Goal: Task Accomplishment & Management: Manage account settings

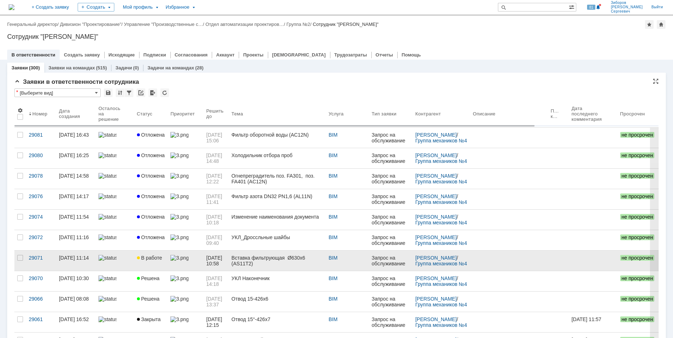
click at [155, 255] on span "В работе" at bounding box center [149, 258] width 25 height 6
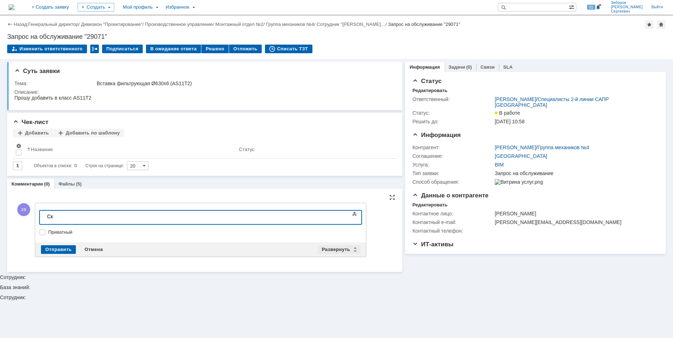
click at [334, 250] on div "Развернуть" at bounding box center [338, 249] width 43 height 9
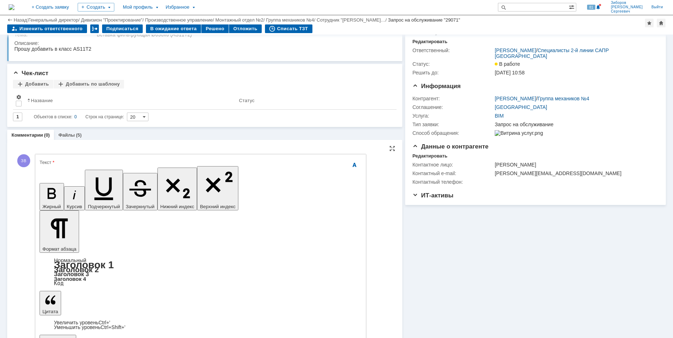
scroll to position [22, 0]
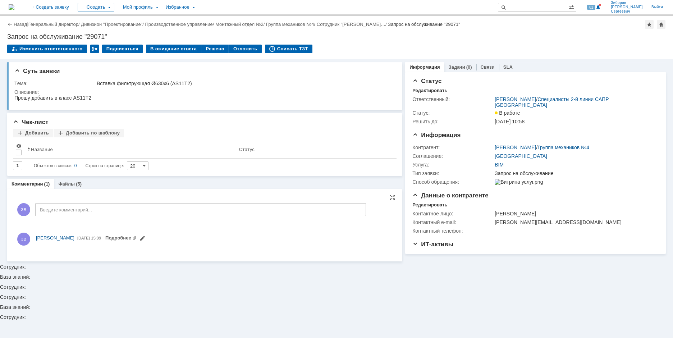
scroll to position [0, 0]
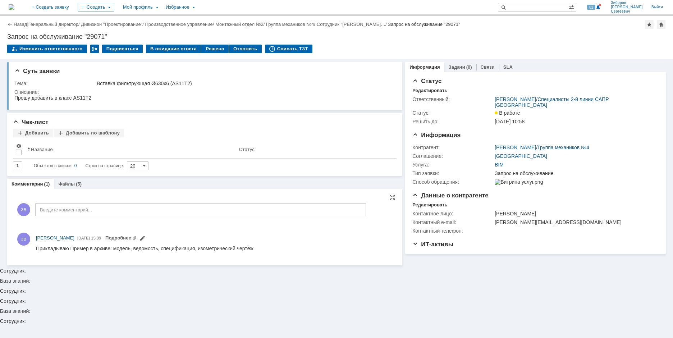
click at [74, 183] on div "Файлы (5)" at bounding box center [69, 183] width 23 height 5
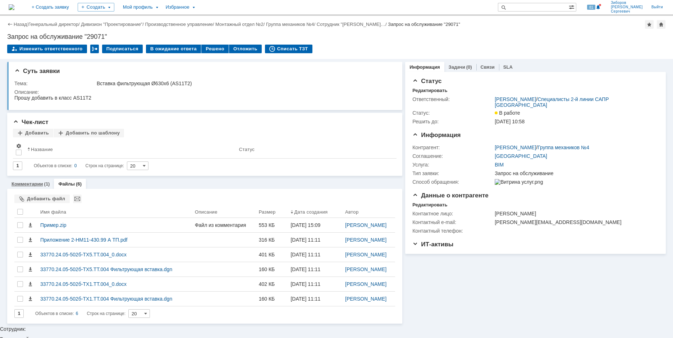
click at [34, 184] on link "Комментарии" at bounding box center [27, 183] width 32 height 5
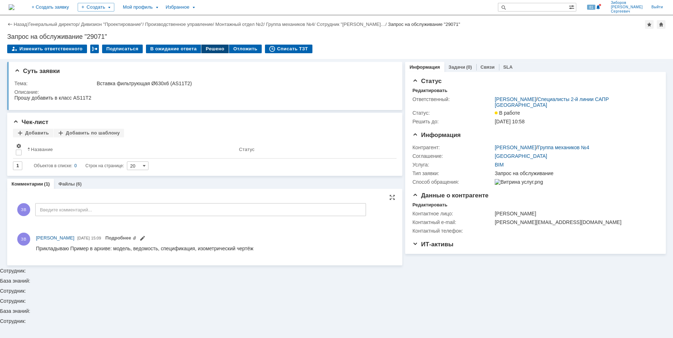
click at [211, 50] on div "Решено" at bounding box center [214, 49] width 27 height 9
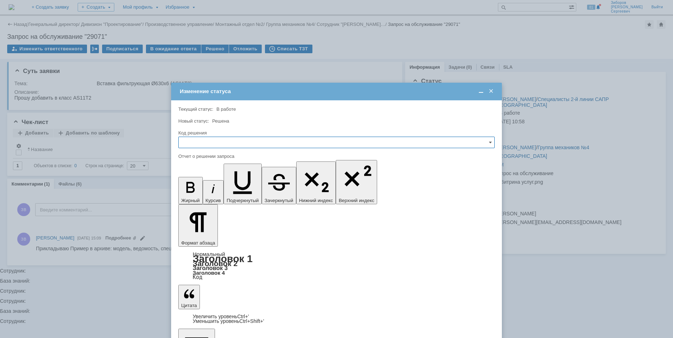
click at [185, 142] on input "text" at bounding box center [336, 142] width 316 height 11
click at [197, 189] on span "Решено" at bounding box center [336, 191] width 307 height 6
type input "Решено"
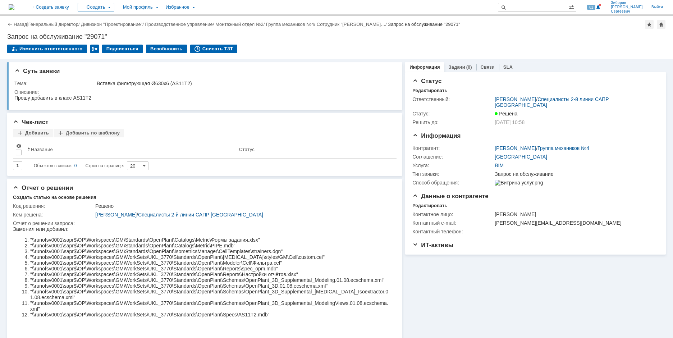
click at [14, 8] on img at bounding box center [12, 7] width 6 height 6
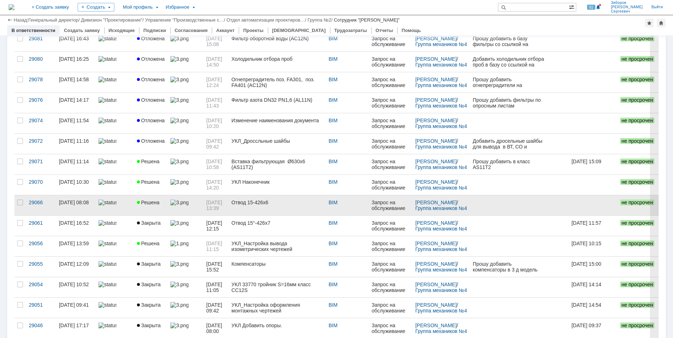
click at [164, 202] on link "Решена" at bounding box center [151, 205] width 34 height 20
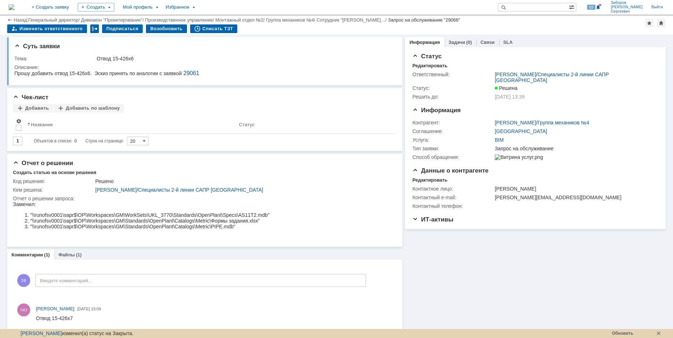
click at [14, 5] on img at bounding box center [12, 7] width 6 height 6
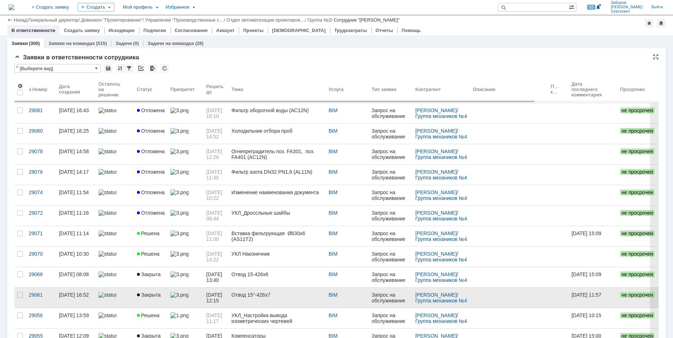
scroll to position [36, 0]
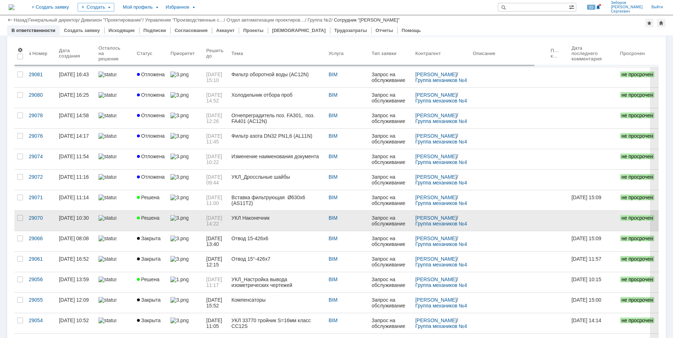
click at [153, 221] on link "Решена" at bounding box center [151, 221] width 34 height 20
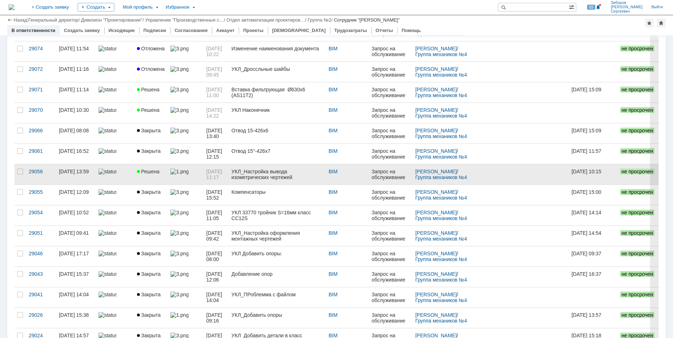
click at [155, 171] on span "Решена" at bounding box center [148, 172] width 23 height 6
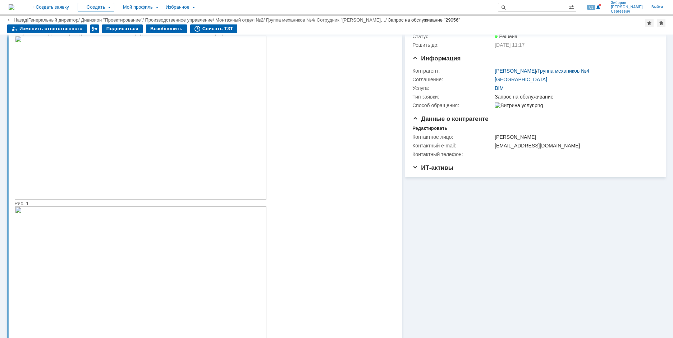
click at [14, 4] on img at bounding box center [12, 7] width 6 height 6
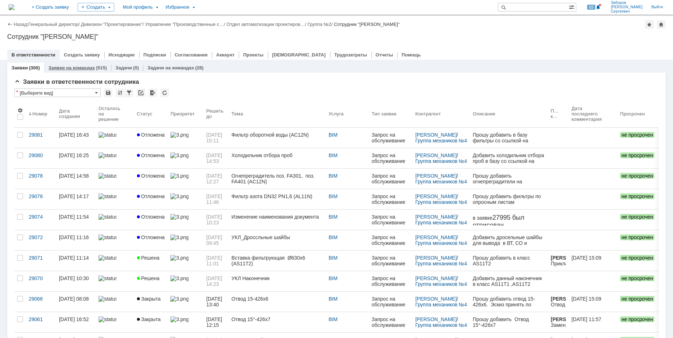
click at [87, 64] on div "Заявки на командах (515)" at bounding box center [77, 68] width 67 height 10
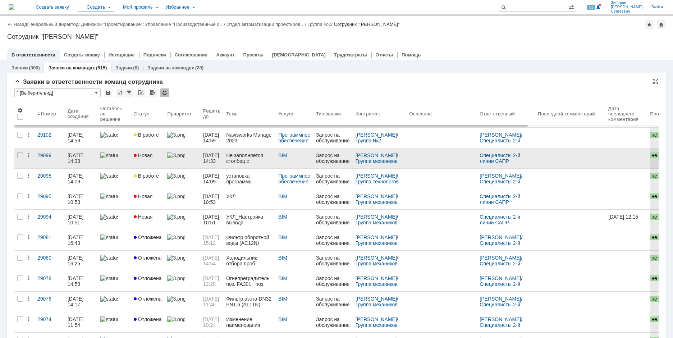
click at [142, 156] on span "Новая" at bounding box center [143, 155] width 19 height 6
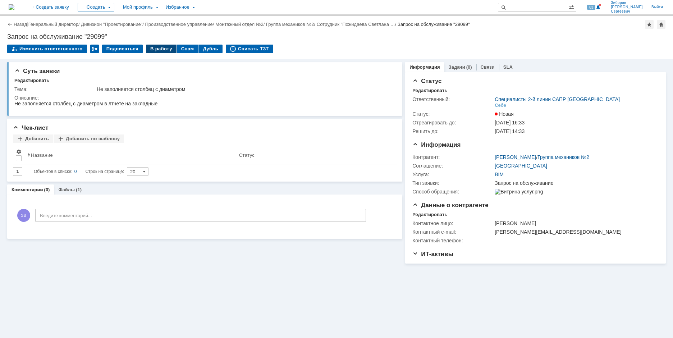
click at [158, 49] on div "В работу" at bounding box center [161, 49] width 31 height 9
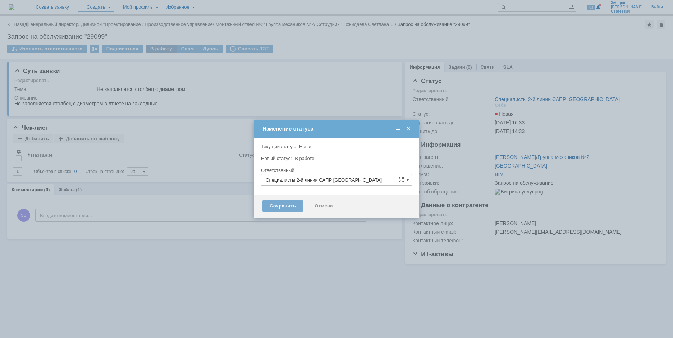
type input "[PERSON_NAME]"
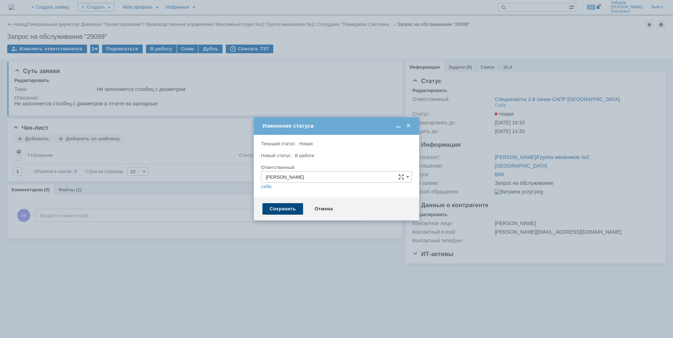
click at [269, 206] on div "Сохранить" at bounding box center [282, 208] width 41 height 11
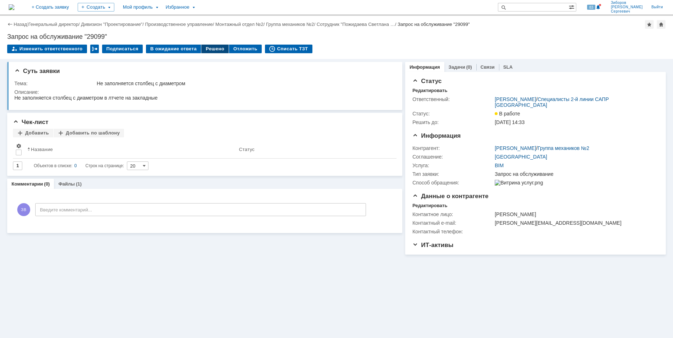
click at [207, 49] on div "Решено" at bounding box center [214, 49] width 27 height 9
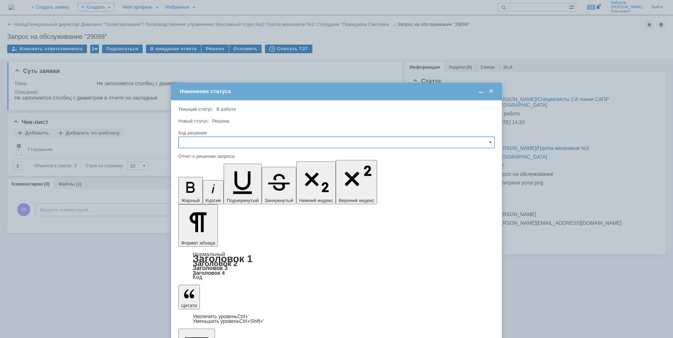
click at [201, 143] on input "text" at bounding box center [336, 142] width 316 height 11
click at [201, 191] on span "Решено" at bounding box center [336, 191] width 307 height 6
type input "Решено"
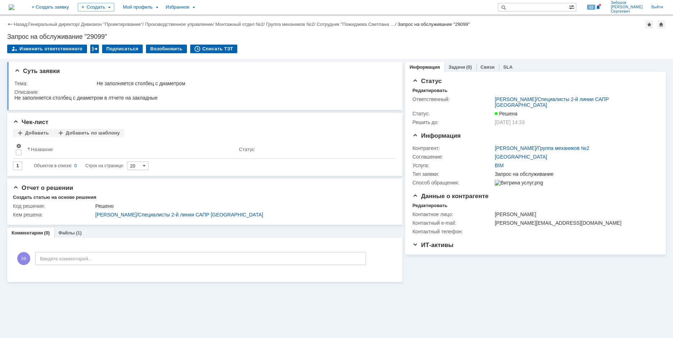
click at [14, 8] on img at bounding box center [12, 7] width 6 height 6
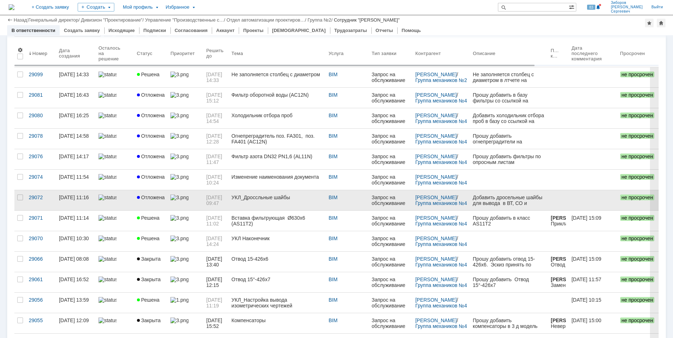
click at [148, 202] on link "Отложена" at bounding box center [151, 200] width 34 height 20
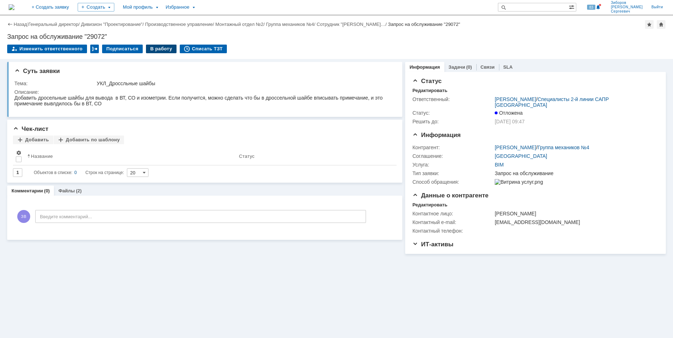
click at [156, 48] on div "В работу" at bounding box center [161, 49] width 31 height 9
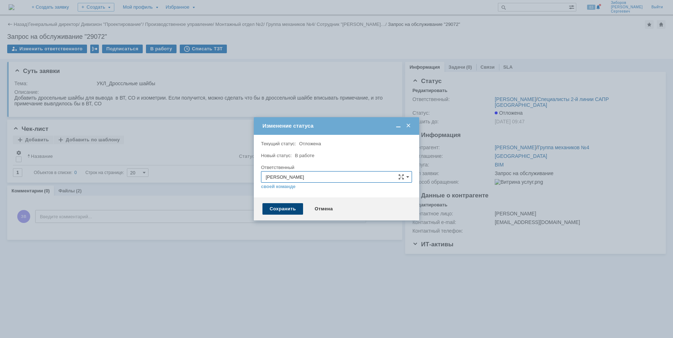
click at [277, 206] on div "Сохранить" at bounding box center [282, 208] width 41 height 11
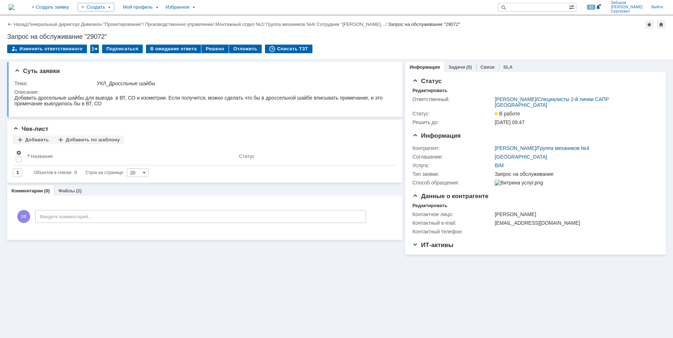
click at [14, 4] on img at bounding box center [12, 7] width 6 height 6
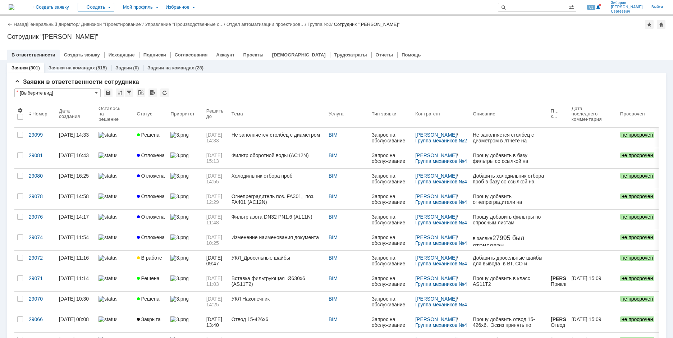
click at [91, 68] on link "Заявки на командах" at bounding box center [72, 67] width 46 height 5
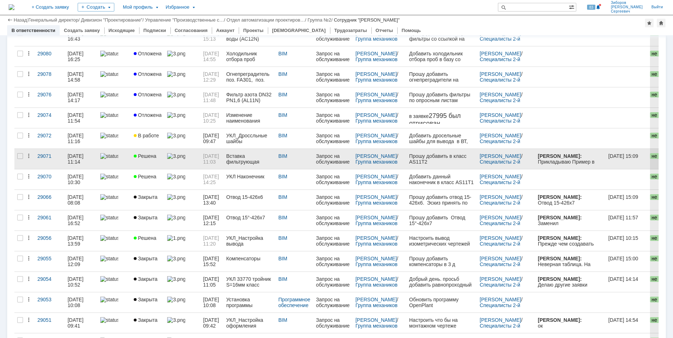
click at [149, 160] on link "Решена" at bounding box center [148, 159] width 34 height 20
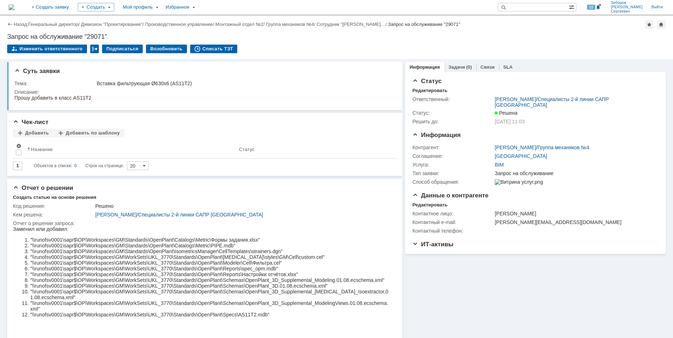
click at [14, 6] on img at bounding box center [12, 7] width 6 height 6
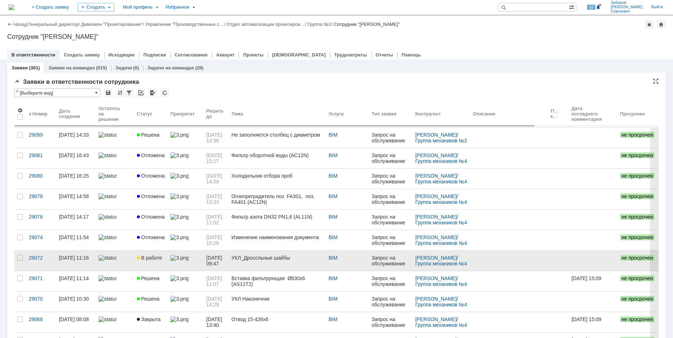
click at [256, 258] on div "УКЛ_Дроссльные шайбы" at bounding box center [276, 258] width 91 height 6
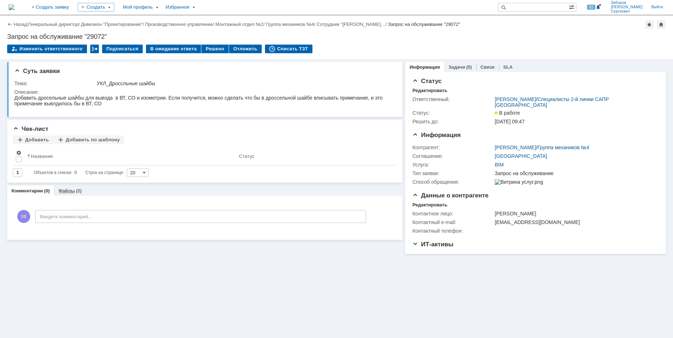
click at [78, 189] on div "(2)" at bounding box center [79, 190] width 6 height 5
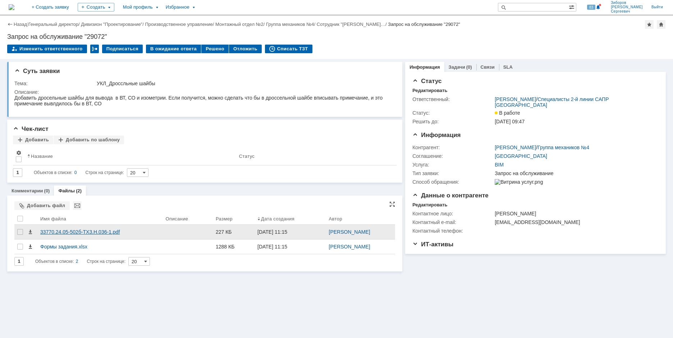
click at [58, 231] on div "33770.24.05-502б-ТХ3.Н.036-1.pdf" at bounding box center [100, 232] width 120 height 6
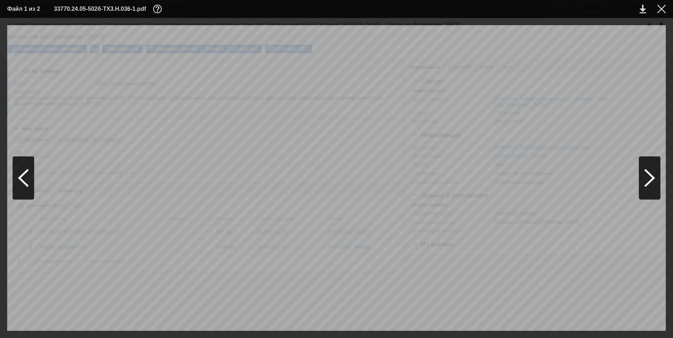
scroll to position [108, 149]
drag, startPoint x: 412, startPoint y: 329, endPoint x: 636, endPoint y: 336, distance: 224.0
click at [636, 336] on div "ИНФОРМАЦИЯ О ФАЙЛЕ Имя файла: 33770.24.05-502б-ТХ3.Н.036-1.pdf Размер: 227.09КБ…" at bounding box center [336, 178] width 673 height 320
click at [659, 8] on div at bounding box center [661, 9] width 9 height 9
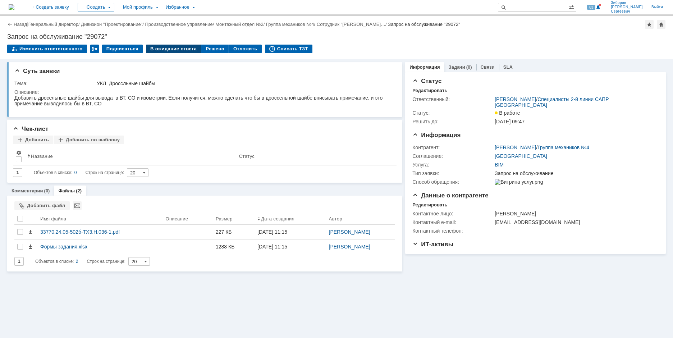
click at [175, 46] on div "В ожидание ответа" at bounding box center [173, 49] width 55 height 9
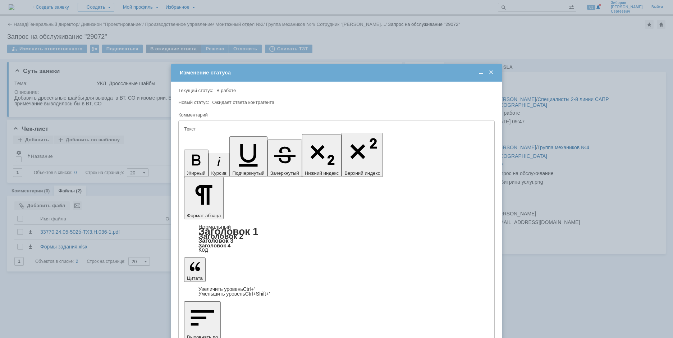
scroll to position [0, 0]
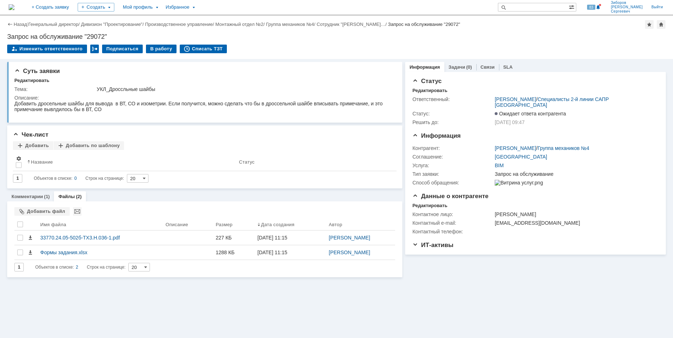
click at [14, 9] on img at bounding box center [12, 7] width 6 height 6
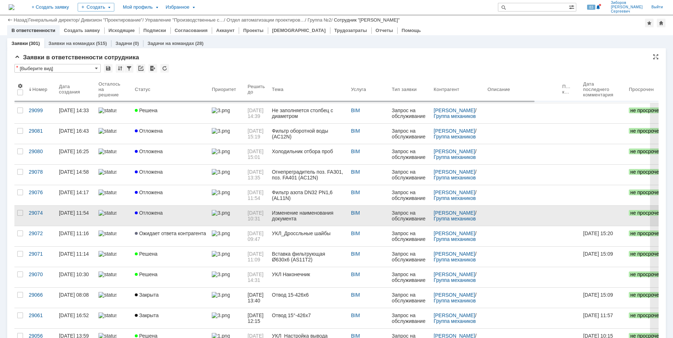
click at [159, 210] on span "Отложена" at bounding box center [149, 213] width 28 height 6
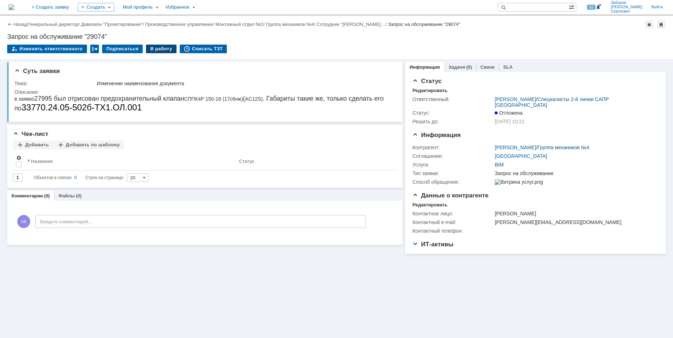
click at [153, 49] on div "В работу" at bounding box center [161, 49] width 31 height 9
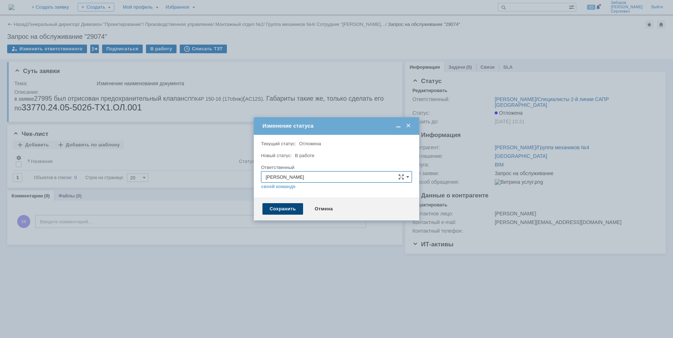
click at [284, 209] on div "Сохранить" at bounding box center [282, 208] width 41 height 11
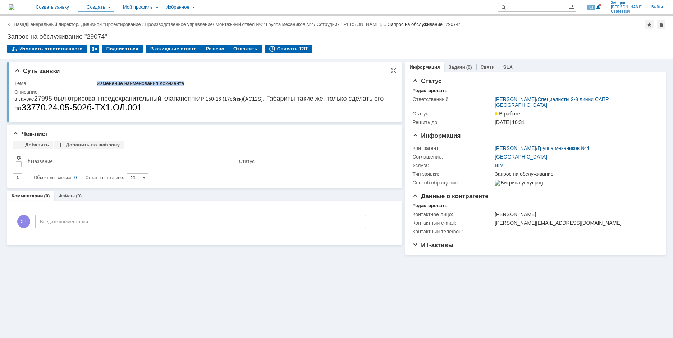
drag, startPoint x: 98, startPoint y: 81, endPoint x: 201, endPoint y: 82, distance: 103.5
click at [201, 82] on div "Изменение наименования документа" at bounding box center [244, 83] width 295 height 6
copy div "Изменение наименования документа"
click at [70, 195] on link "Файлы" at bounding box center [66, 195] width 17 height 5
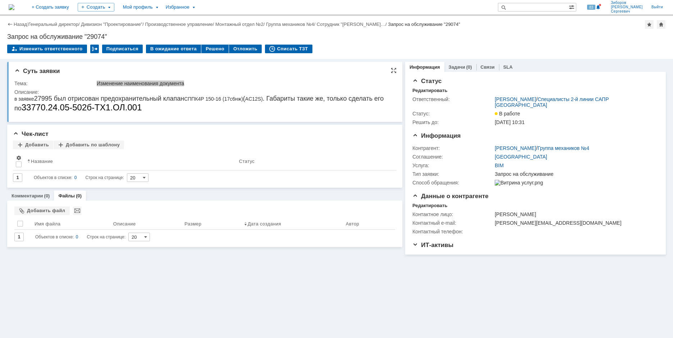
click at [51, 110] on span "33770.24.05-502б-ТХ1.ОЛ.001" at bounding box center [82, 107] width 120 height 10
drag, startPoint x: 36, startPoint y: 107, endPoint x: 156, endPoint y: 108, distance: 120.0
click at [156, 108] on div "в заявке 27995 был отрисован предохранительный клапан СППК4Р 150-16 (17с6нж) ( …" at bounding box center [203, 104] width 378 height 18
copy span "33770.24.05-502б-ТХ1.ОЛ.001"
click at [14, 10] on img at bounding box center [12, 7] width 6 height 6
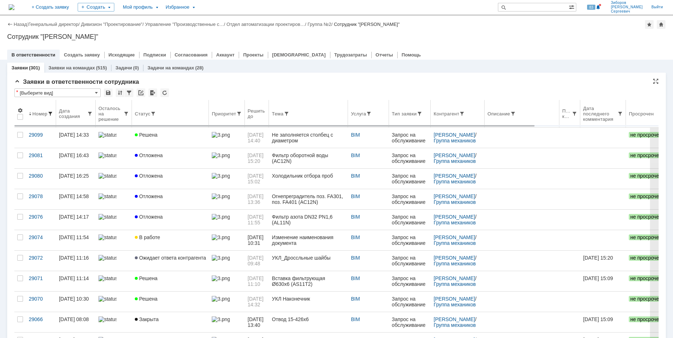
click at [53, 111] on span at bounding box center [50, 114] width 6 height 6
click at [52, 112] on span at bounding box center [50, 114] width 6 height 6
click at [52, 114] on span at bounding box center [50, 114] width 6 height 6
click at [51, 114] on span at bounding box center [50, 114] width 6 height 6
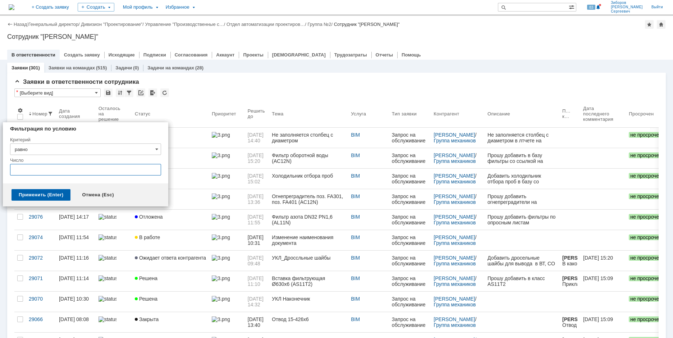
click at [27, 169] on input "text" at bounding box center [85, 169] width 151 height 11
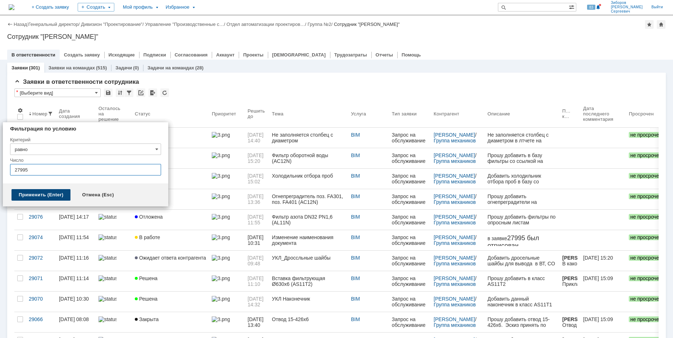
type input "27995"
click at [37, 192] on div "Применить (Enter)" at bounding box center [40, 194] width 59 height 11
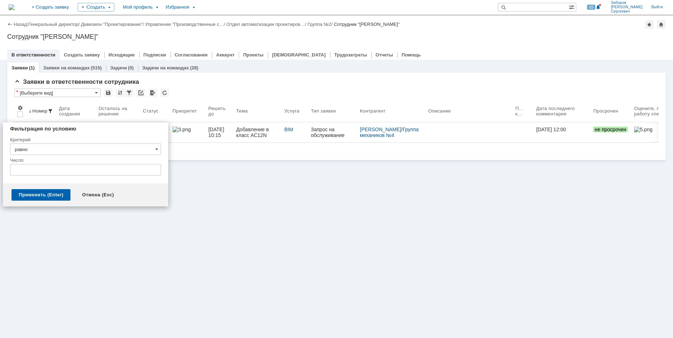
click at [291, 222] on div "Заявки (1) Заявки на командах (515) Задачи (0) Задачи на командах (28) Заявки в…" at bounding box center [336, 199] width 673 height 278
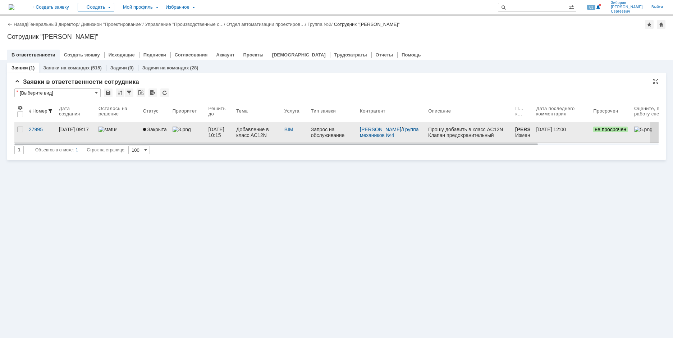
click at [266, 129] on div "Добавление в класс АС12N" at bounding box center [257, 131] width 42 height 11
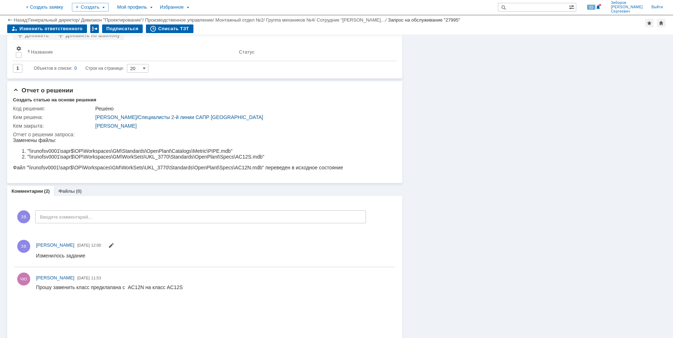
scroll to position [820, 0]
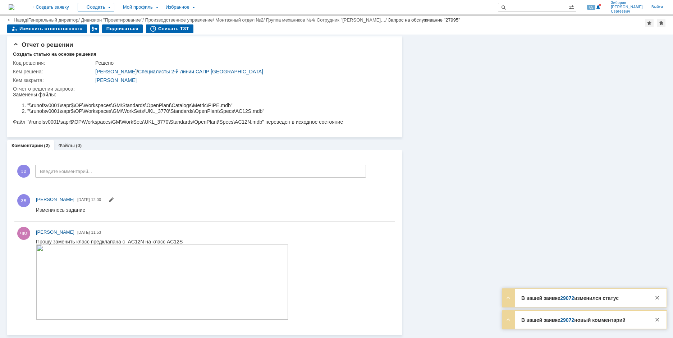
click at [565, 296] on link "29072" at bounding box center [567, 298] width 14 height 6
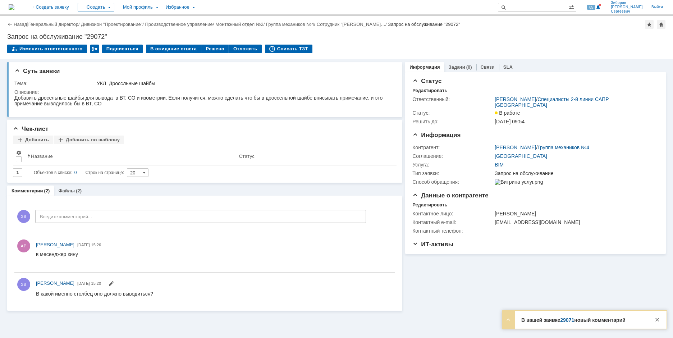
click at [14, 6] on img at bounding box center [12, 7] width 6 height 6
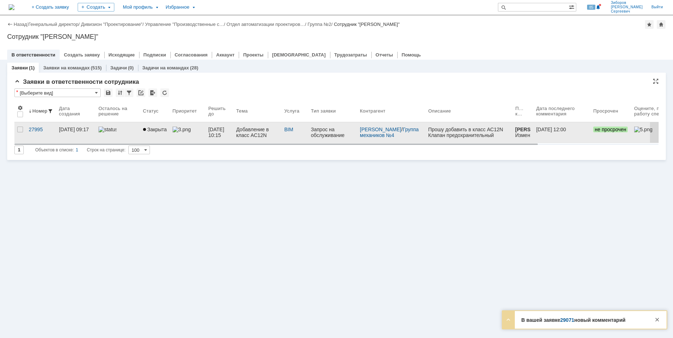
click at [127, 132] on div at bounding box center [117, 129] width 39 height 6
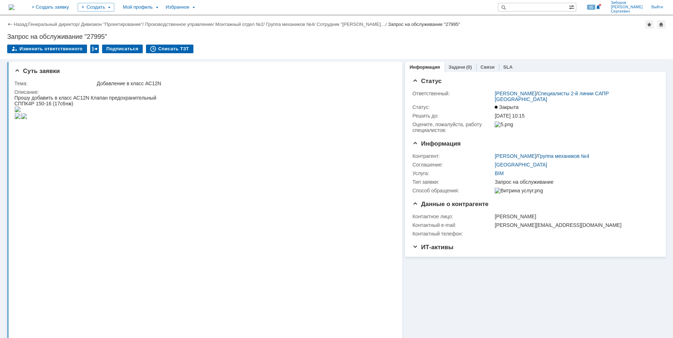
click at [14, 5] on img at bounding box center [12, 7] width 6 height 6
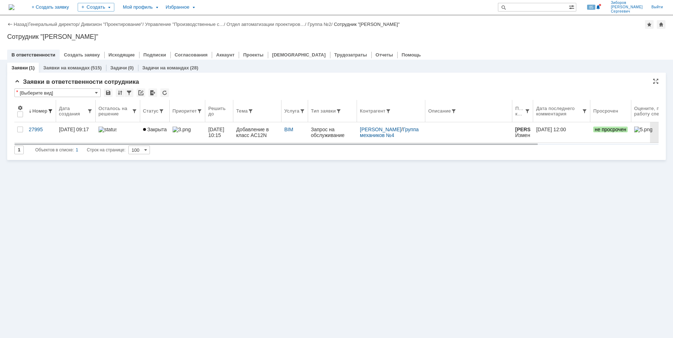
click at [50, 108] on span at bounding box center [50, 111] width 6 height 6
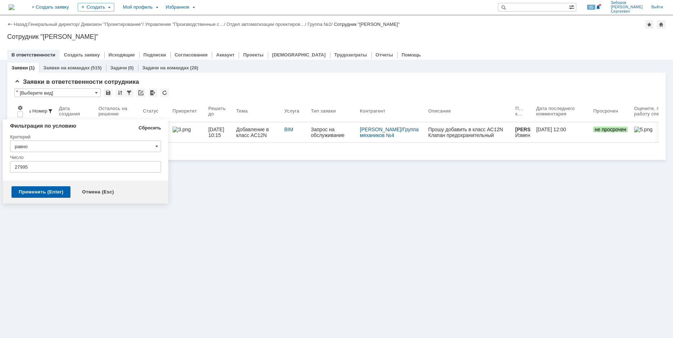
click at [153, 126] on link "Сбросить" at bounding box center [149, 128] width 23 height 6
type input "равно"
click at [47, 191] on div "Применить (Enter)" at bounding box center [40, 191] width 59 height 11
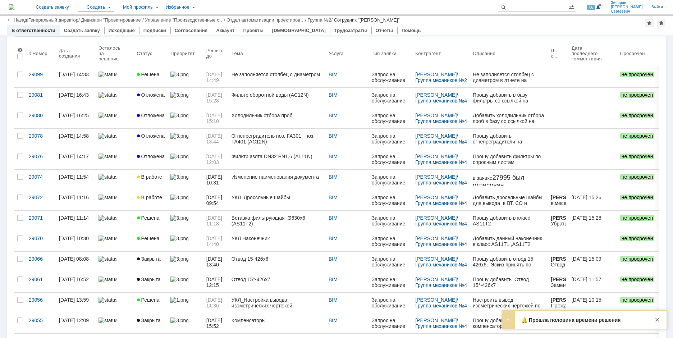
click at [569, 322] on strong "🔔 Прошла половина времени решения заявки 29074" at bounding box center [570, 323] width 99 height 12
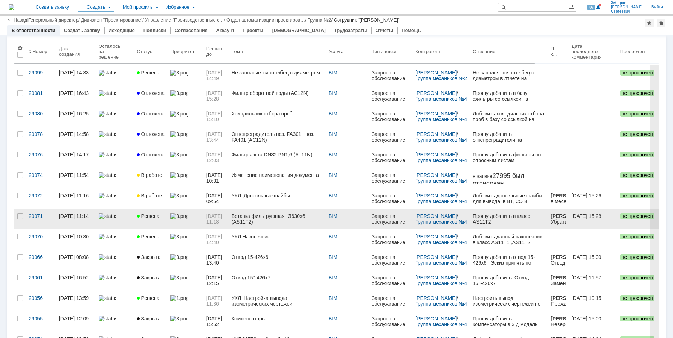
scroll to position [36, 0]
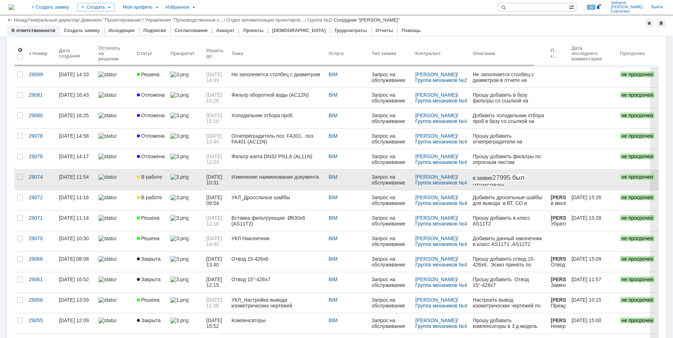
click at [245, 179] on div "Изменение наименования документа" at bounding box center [276, 177] width 91 height 6
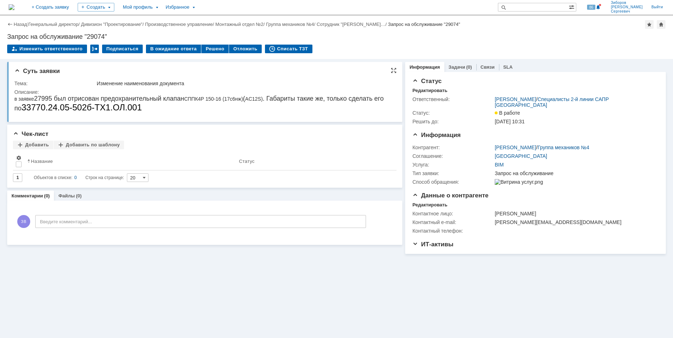
click at [46, 107] on span "33770.24.05-502б-ТХ1.ОЛ.001" at bounding box center [82, 107] width 120 height 10
drag, startPoint x: 36, startPoint y: 107, endPoint x: 154, endPoint y: 110, distance: 118.3
click at [142, 110] on span "33770.24.05-502б-ТХ1.ОЛ.001" at bounding box center [82, 107] width 120 height 10
copy span "33770.24.05-502б-ТХ1.ОЛ.001"
click at [76, 110] on span "33770.24.05-502б-ТХ1.ОЛ.001" at bounding box center [82, 107] width 120 height 10
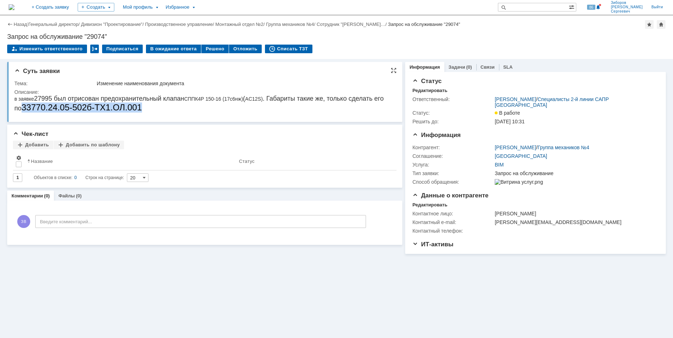
drag, startPoint x: 36, startPoint y: 108, endPoint x: 156, endPoint y: 109, distance: 120.0
click at [156, 109] on div "в заявке 27995 был отрисован предохранительный клапан СППК4Р 150-16 (17с6нж) ( …" at bounding box center [203, 104] width 378 height 18
copy span "33770.24.05-502б-ТХ1.ОЛ.001"
click at [205, 54] on td "Решено" at bounding box center [215, 49] width 28 height 9
click at [207, 49] on div "Решено" at bounding box center [214, 49] width 27 height 9
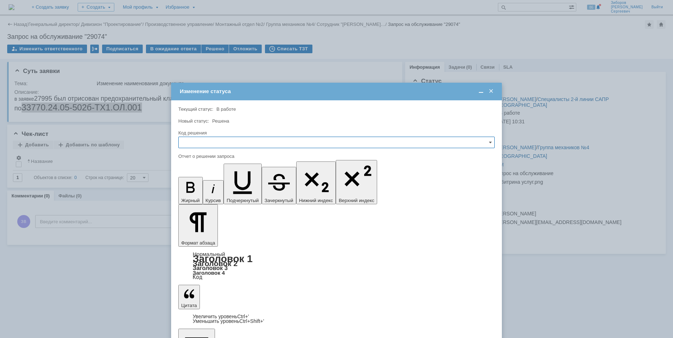
click at [207, 147] on input "text" at bounding box center [336, 142] width 316 height 11
click at [199, 189] on span "Решено" at bounding box center [336, 191] width 307 height 6
type input "Решено"
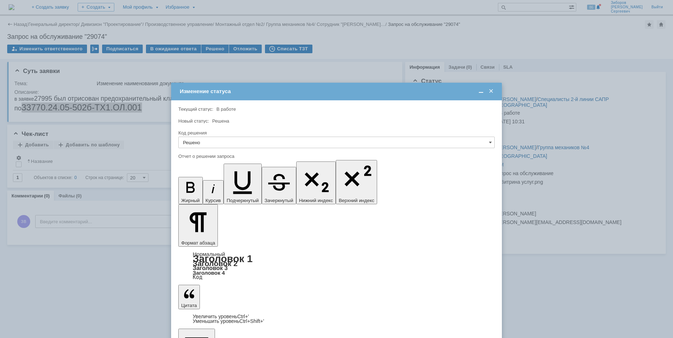
scroll to position [1356, 2]
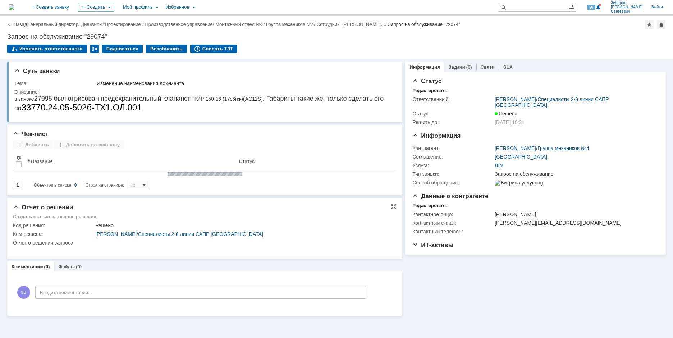
scroll to position [0, 0]
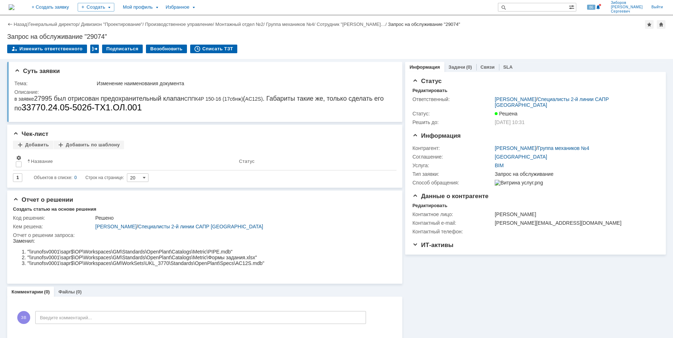
click at [14, 8] on img at bounding box center [12, 7] width 6 height 6
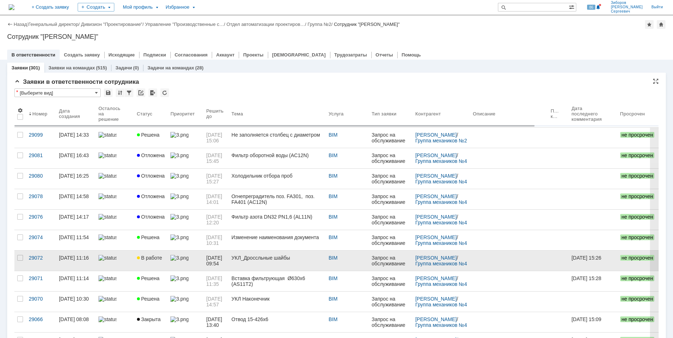
click at [152, 259] on span "В работе" at bounding box center [149, 258] width 25 height 6
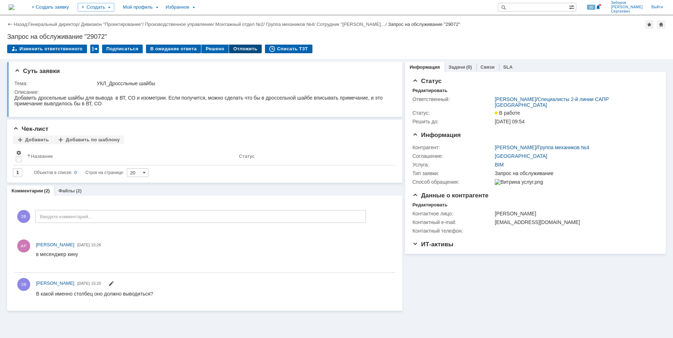
click at [236, 47] on div "Отложить" at bounding box center [245, 49] width 33 height 9
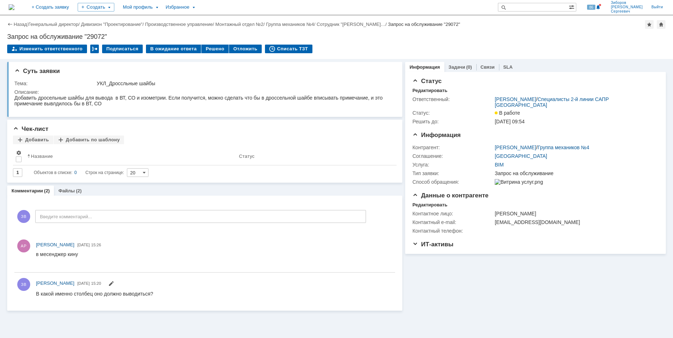
click at [14, 8] on img at bounding box center [12, 7] width 6 height 6
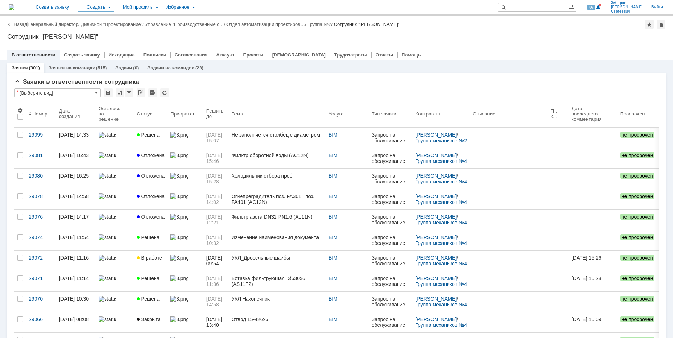
click at [71, 69] on link "Заявки на командах" at bounding box center [72, 67] width 46 height 5
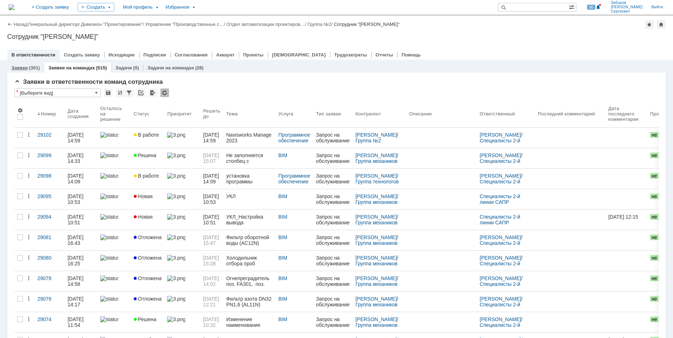
click at [21, 69] on link "Заявки" at bounding box center [19, 67] width 16 height 5
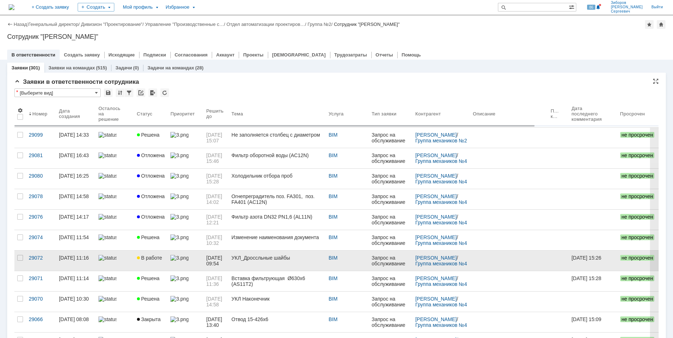
click at [153, 255] on span "В работе" at bounding box center [149, 258] width 25 height 6
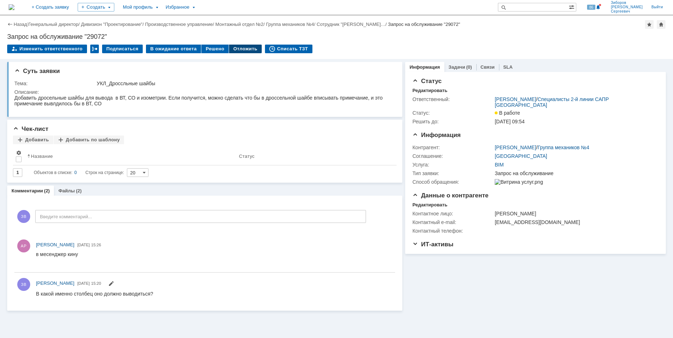
click at [244, 47] on div "Отложить" at bounding box center [245, 49] width 33 height 9
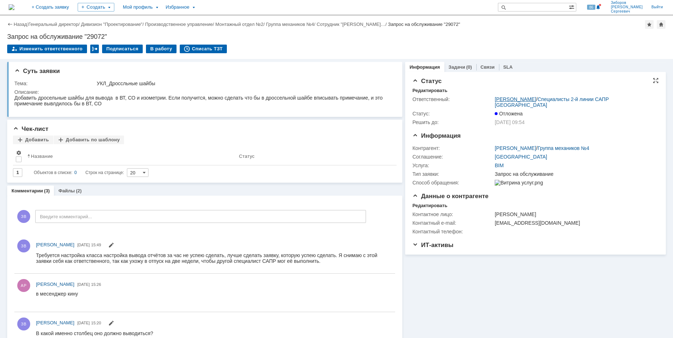
click at [519, 98] on link "[PERSON_NAME] [PERSON_NAME]" at bounding box center [514, 99] width 41 height 6
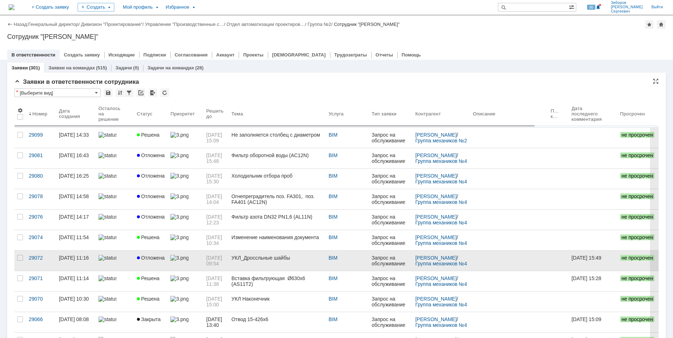
click at [157, 255] on span "Отложена" at bounding box center [151, 258] width 28 height 6
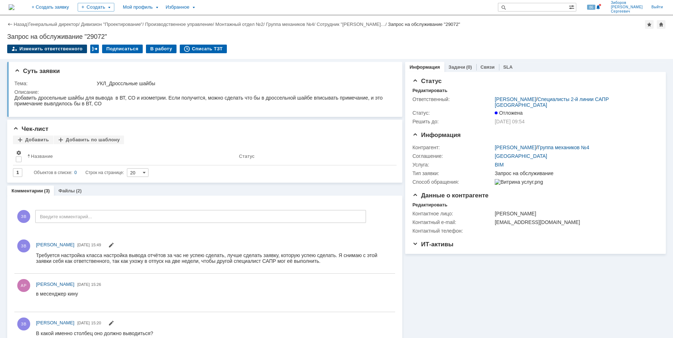
click at [48, 47] on div "Изменить ответственного" at bounding box center [47, 49] width 80 height 9
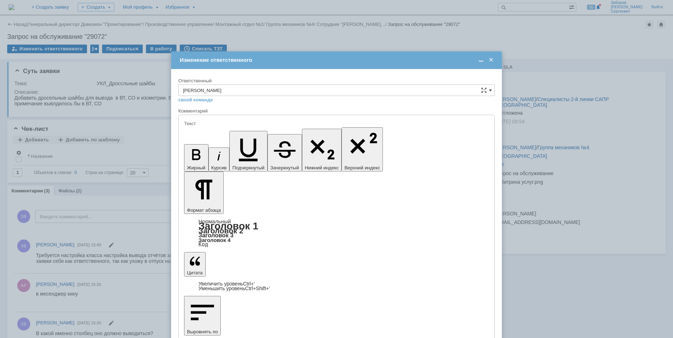
click at [490, 88] on span at bounding box center [490, 90] width 3 height 6
click at [287, 114] on span "Специалисты 2-й линии САПР Новомосковск" at bounding box center [336, 115] width 307 height 6
type input "Специалисты 2-й линии САПР Новомосковск"
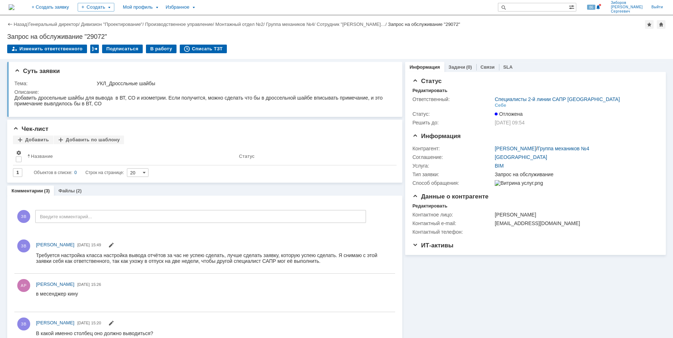
click at [14, 8] on img at bounding box center [12, 7] width 6 height 6
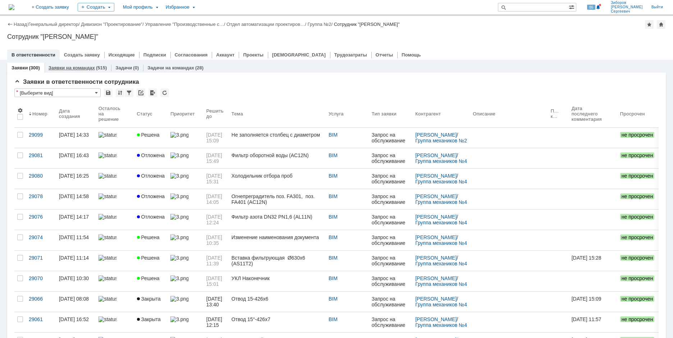
click at [74, 66] on link "Заявки на командах" at bounding box center [72, 67] width 46 height 5
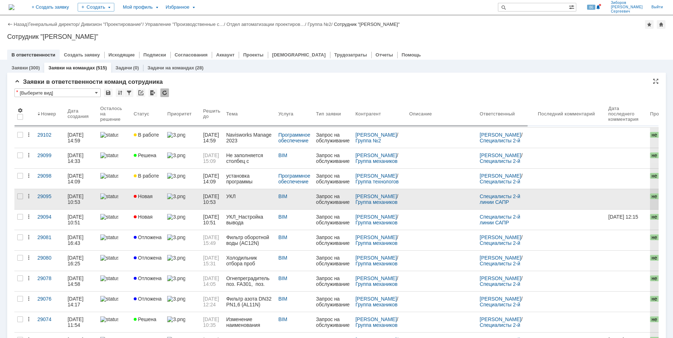
click at [255, 195] on div "УКЛ" at bounding box center [249, 196] width 46 height 6
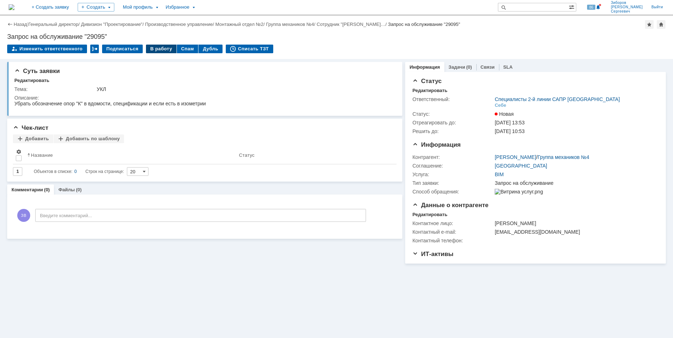
click at [155, 47] on div "В работу" at bounding box center [161, 49] width 31 height 9
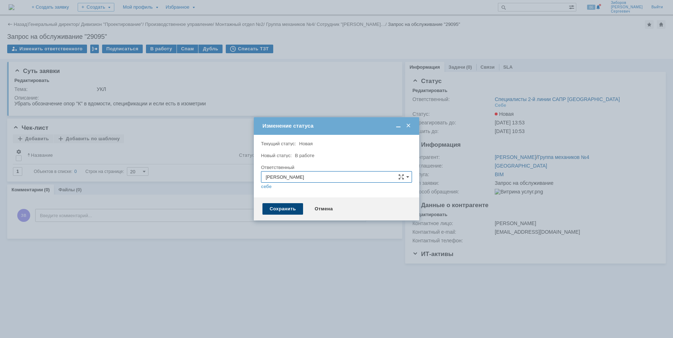
click at [283, 208] on div "Сохранить" at bounding box center [282, 208] width 41 height 11
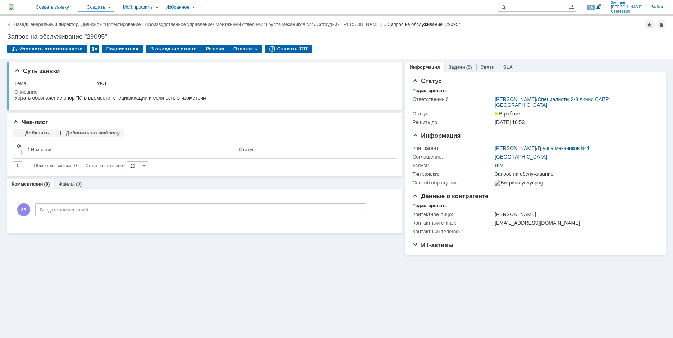
click at [14, 10] on img at bounding box center [12, 7] width 6 height 6
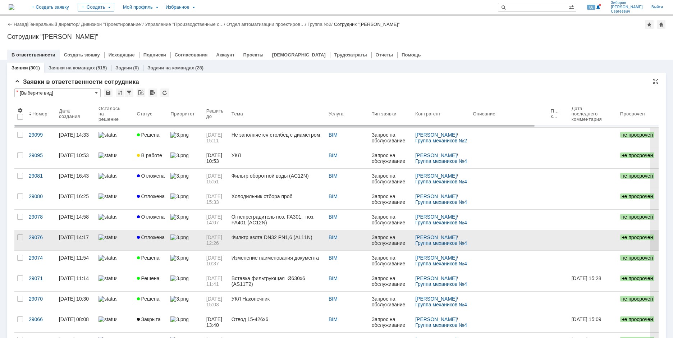
click at [271, 237] on div "Фильтр азота DN32 PN1,6 (AL11N)" at bounding box center [276, 237] width 91 height 6
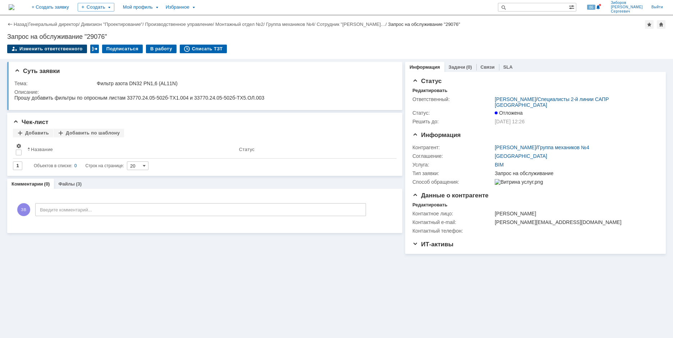
click at [54, 48] on div "Изменить ответственного" at bounding box center [47, 49] width 80 height 9
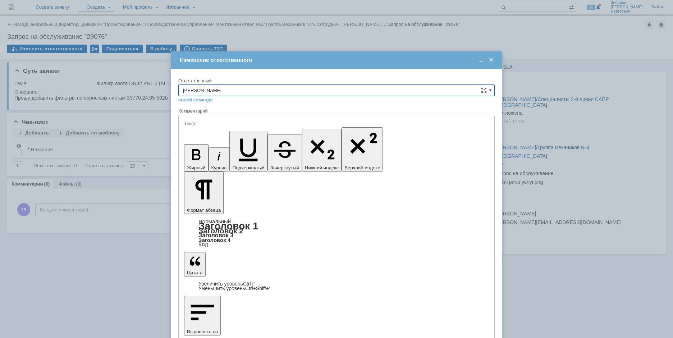
click at [490, 89] on span at bounding box center [490, 90] width 3 height 6
click at [254, 113] on span "Специалисты 2-й линии САПР Новомосковск" at bounding box center [336, 115] width 307 height 6
type input "Специалисты 2-й линии САПР Новомосковск"
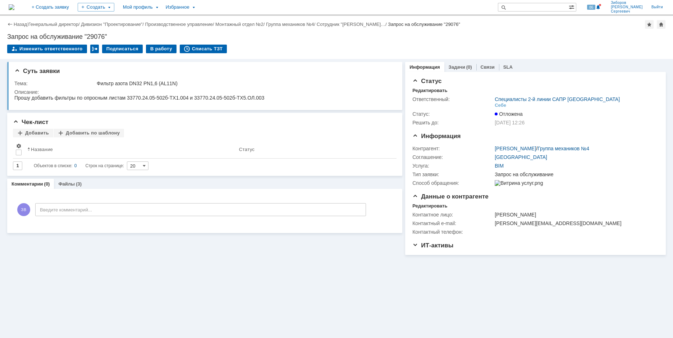
click at [14, 7] on img at bounding box center [12, 7] width 6 height 6
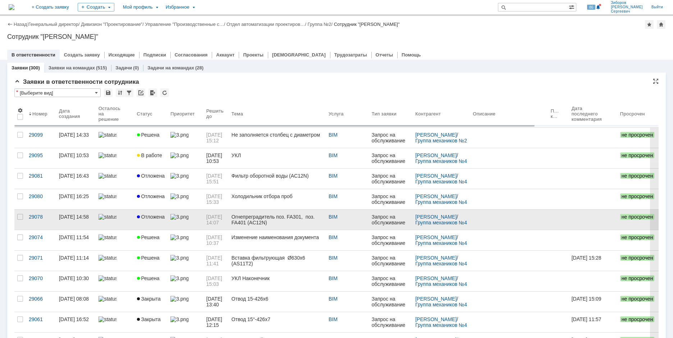
click at [152, 215] on span "Отложена" at bounding box center [151, 217] width 28 height 6
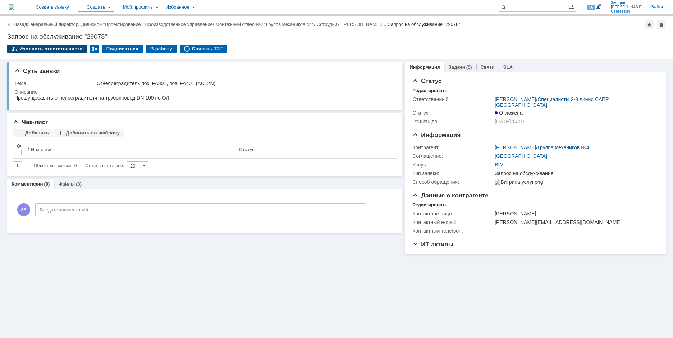
click at [38, 50] on div "Изменить ответственного" at bounding box center [47, 49] width 80 height 9
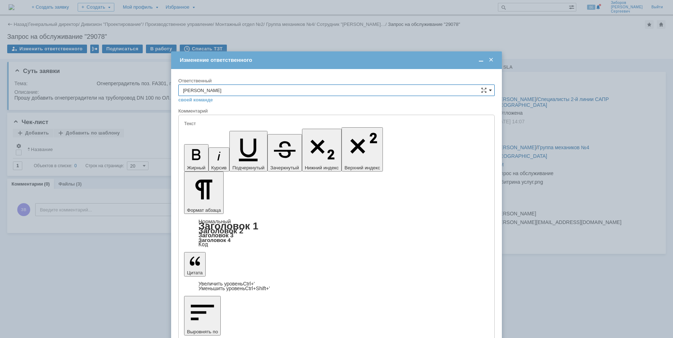
click at [490, 89] on span at bounding box center [490, 90] width 3 height 6
click at [262, 114] on span "Специалисты 2-й линии САПР Новомосковск" at bounding box center [336, 115] width 307 height 6
type input "Специалисты 2-й линии САПР Новомосковск"
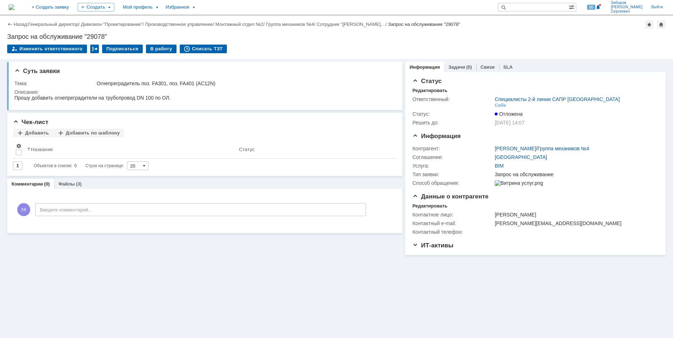
click at [14, 6] on img at bounding box center [12, 7] width 6 height 6
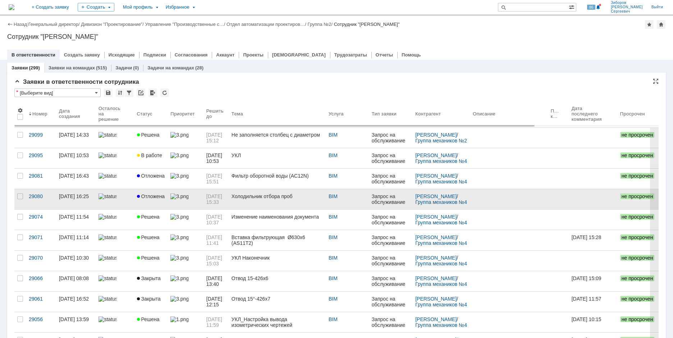
click at [243, 194] on div "Холодильник отбора проб" at bounding box center [276, 196] width 91 height 6
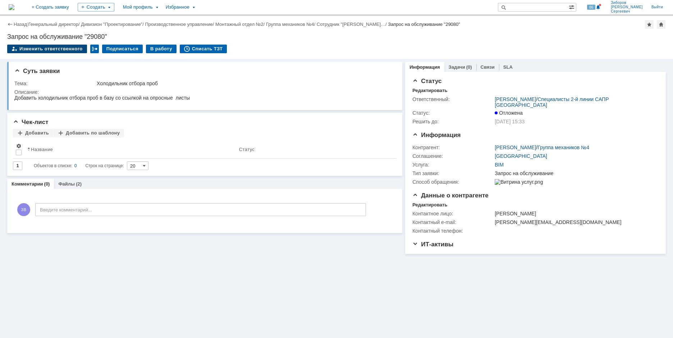
click at [40, 50] on div "Изменить ответственного" at bounding box center [47, 49] width 80 height 9
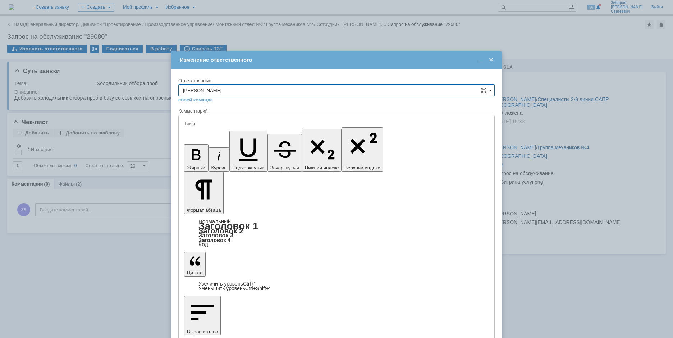
click at [489, 88] on span at bounding box center [490, 90] width 3 height 6
click at [241, 118] on span "Специалисты 2-й линии САПР Новомосковск" at bounding box center [336, 115] width 307 height 6
type input "Специалисты 2-й линии САПР Новомосковск"
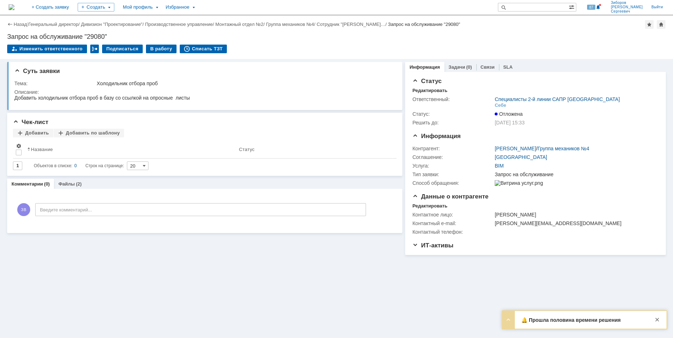
click at [14, 7] on img at bounding box center [12, 7] width 6 height 6
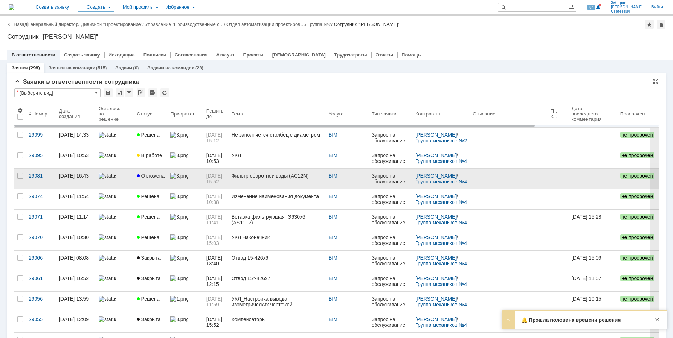
click at [152, 176] on span "Отложена" at bounding box center [151, 176] width 28 height 6
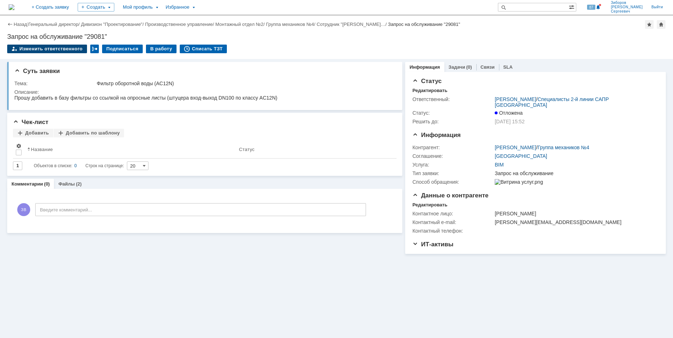
click at [38, 47] on div "Изменить ответственного" at bounding box center [47, 49] width 80 height 9
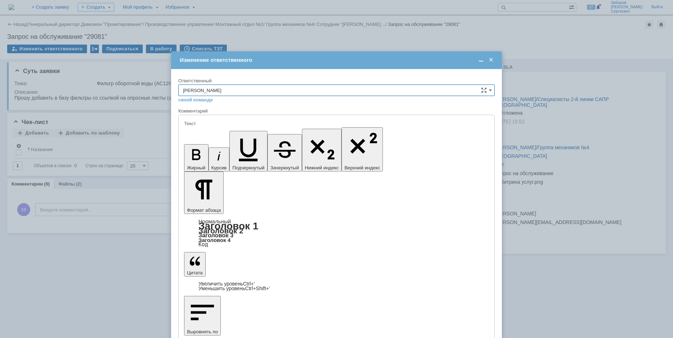
click at [492, 89] on input "[PERSON_NAME] [PERSON_NAME]" at bounding box center [336, 89] width 316 height 11
click at [249, 115] on span "Специалисты 2-й линии САПР Новомосковск" at bounding box center [336, 115] width 307 height 6
type input "Специалисты 2-й линии САПР Новомосковск"
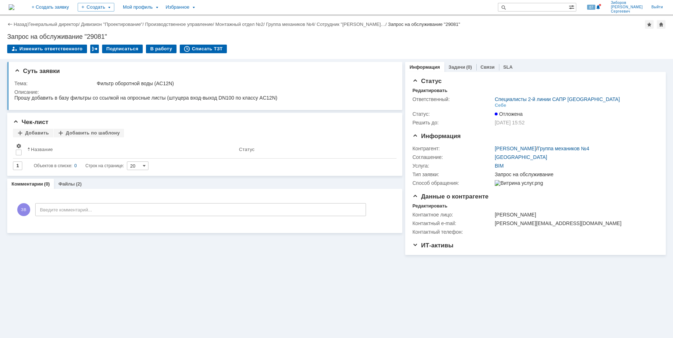
click at [14, 6] on img at bounding box center [12, 7] width 6 height 6
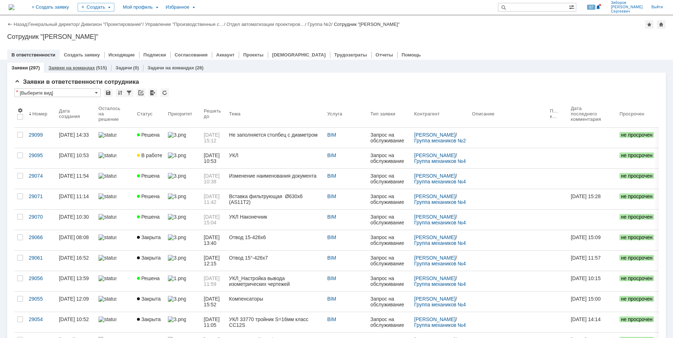
click at [76, 63] on div "Заявки на командах (515)" at bounding box center [77, 68] width 67 height 10
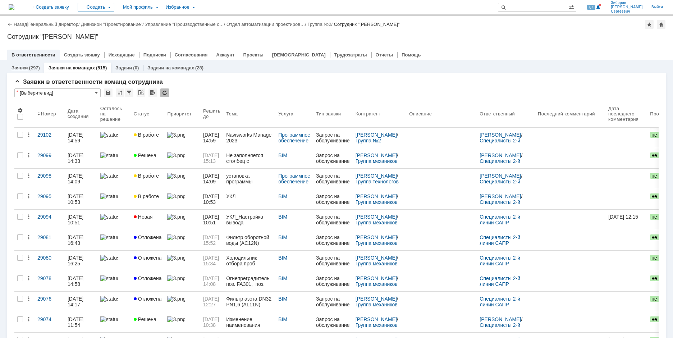
click at [27, 66] on link "Заявки" at bounding box center [19, 67] width 16 height 5
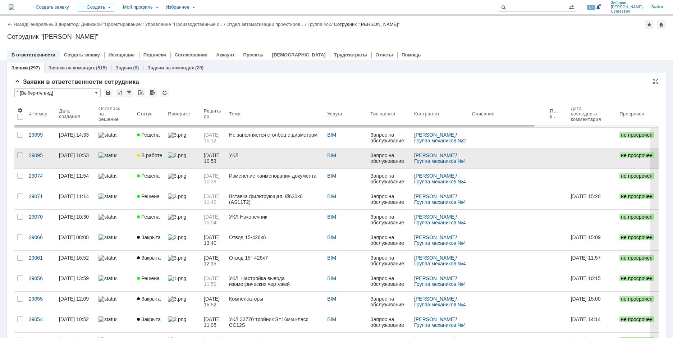
click at [163, 159] on link "В работе" at bounding box center [149, 158] width 31 height 20
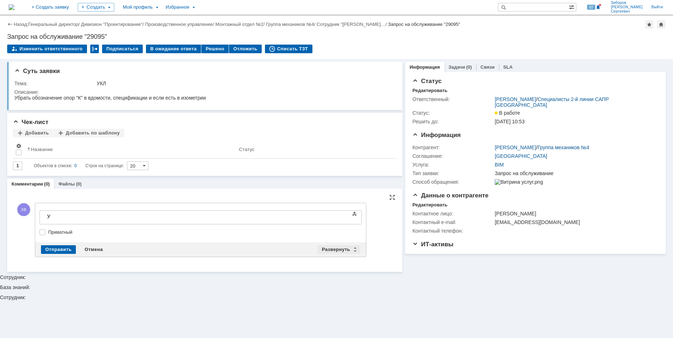
click at [332, 249] on div "Развернуть" at bounding box center [338, 249] width 43 height 9
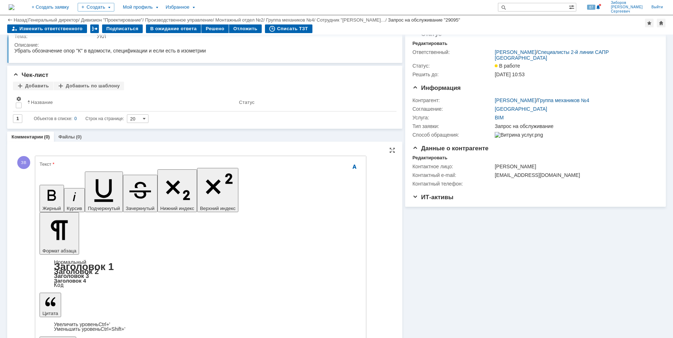
scroll to position [22, 0]
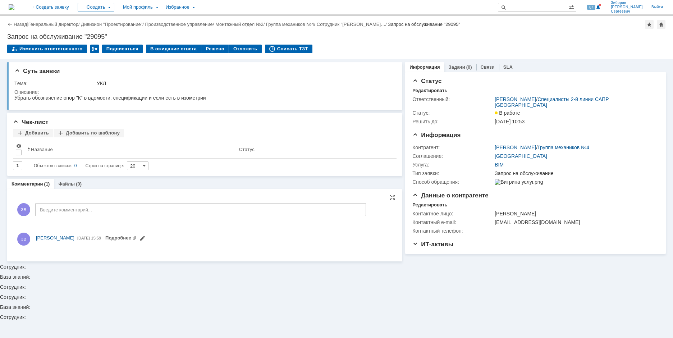
scroll to position [0, 0]
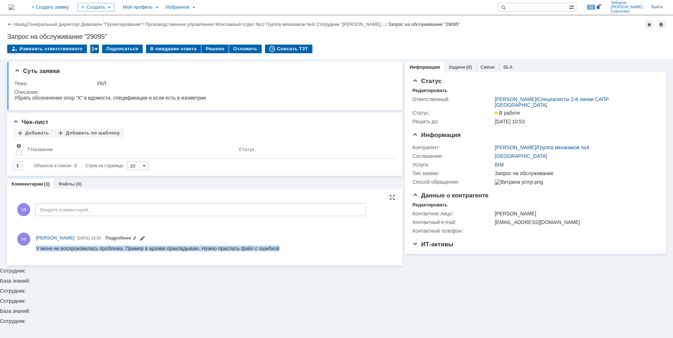
drag, startPoint x: 37, startPoint y: 249, endPoint x: 366, endPoint y: 491, distance: 408.6
click at [330, 245] on html "У меня не воспроизвелась проблема. Пример в архиве прикладываю. Нужно прислать …" at bounding box center [214, 248] width 356 height 6
copy div "У меня не воспроизвелась проблема. Пример в архиве прикладываю. Нужно прислать …"
click at [181, 50] on div "В ожидание ответа" at bounding box center [173, 49] width 55 height 9
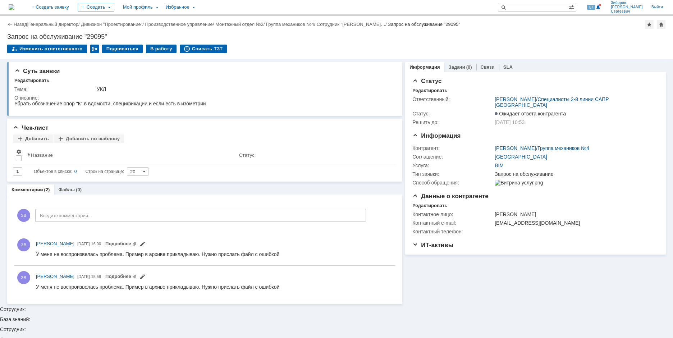
click at [14, 8] on img at bounding box center [12, 7] width 6 height 6
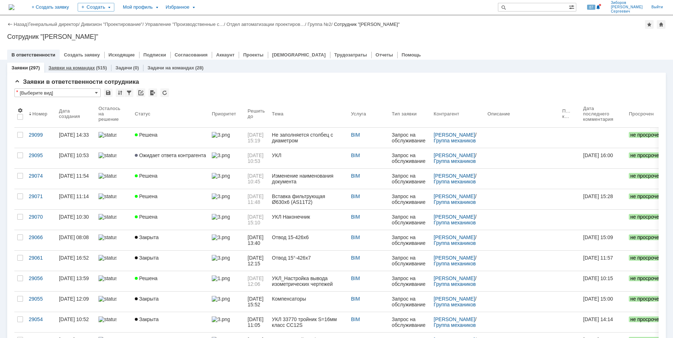
click at [78, 69] on link "Заявки на командах" at bounding box center [72, 67] width 46 height 5
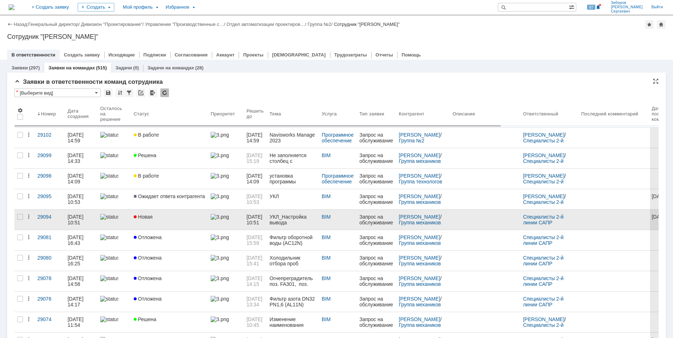
click at [149, 216] on span "Новая" at bounding box center [143, 217] width 19 height 6
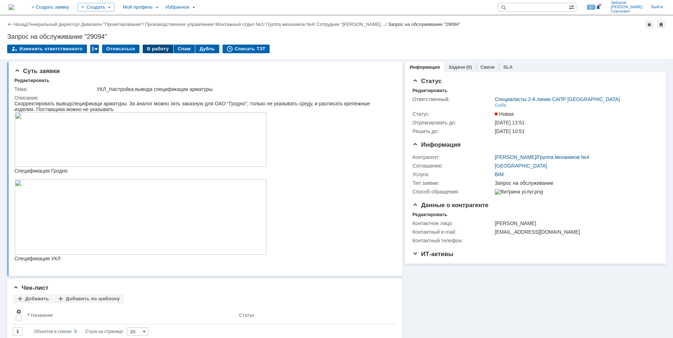
click at [158, 47] on div "В работу" at bounding box center [158, 49] width 31 height 9
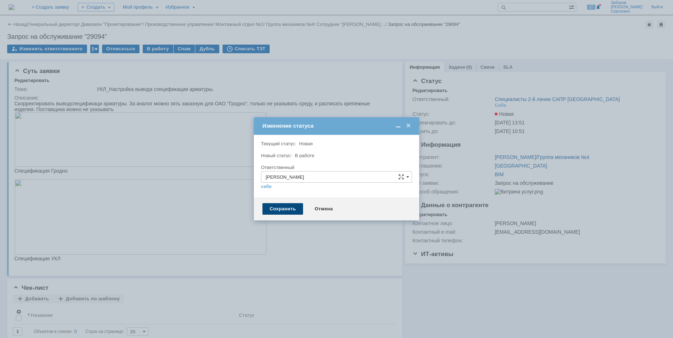
click at [293, 208] on div "Сохранить" at bounding box center [282, 208] width 41 height 11
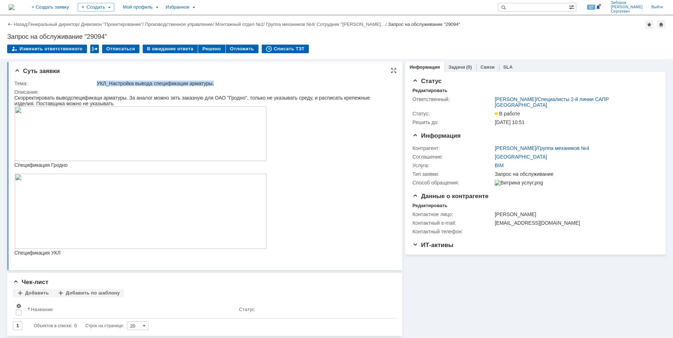
drag, startPoint x: 98, startPoint y: 82, endPoint x: 235, endPoint y: 84, distance: 136.9
click at [235, 84] on div "УКЛ_Настройка вывода спецификации арматуры." at bounding box center [244, 83] width 295 height 6
copy div "УКЛ_Настройка вывода спецификации арматуры."
click at [14, 8] on img at bounding box center [12, 7] width 6 height 6
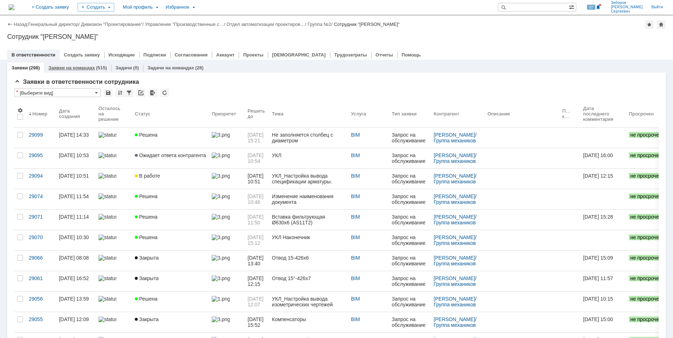
click at [79, 65] on link "Заявки на командах" at bounding box center [72, 67] width 46 height 5
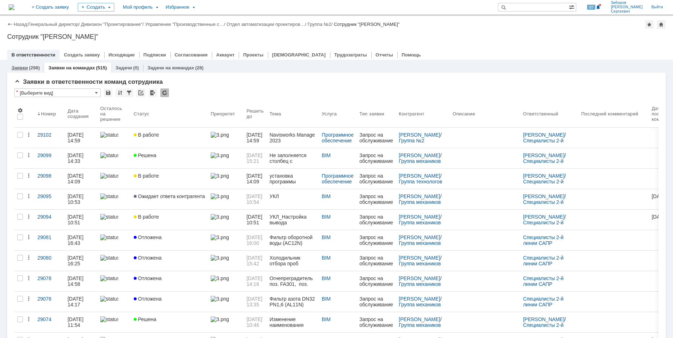
click at [24, 69] on link "Заявки" at bounding box center [19, 67] width 16 height 5
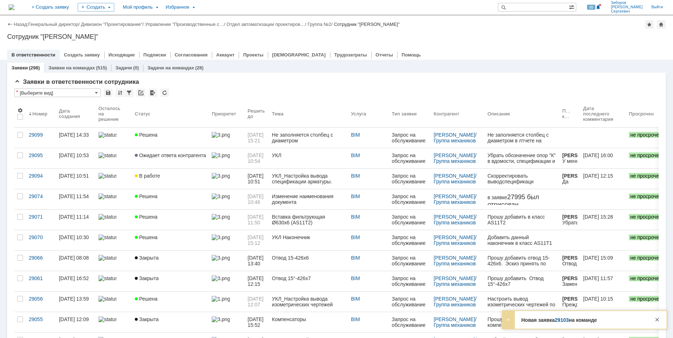
click at [565, 319] on link "29103" at bounding box center [562, 320] width 14 height 6
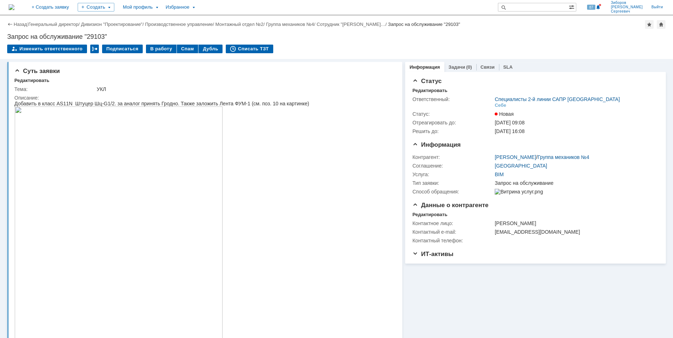
click at [14, 7] on img at bounding box center [12, 7] width 6 height 6
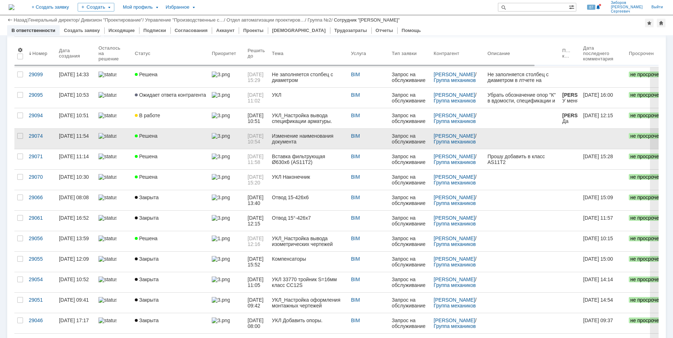
click at [205, 148] on link "Решена" at bounding box center [170, 139] width 77 height 20
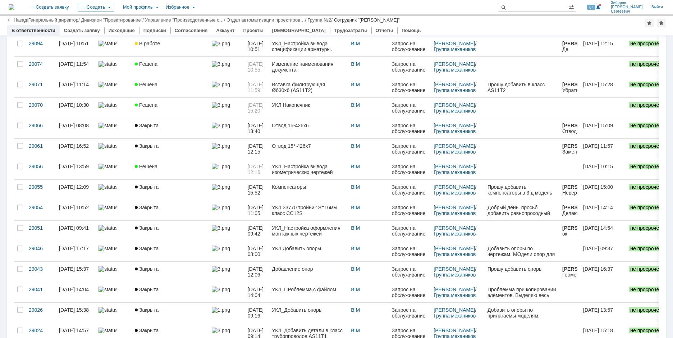
click at [153, 83] on span "Решена" at bounding box center [146, 85] width 23 height 6
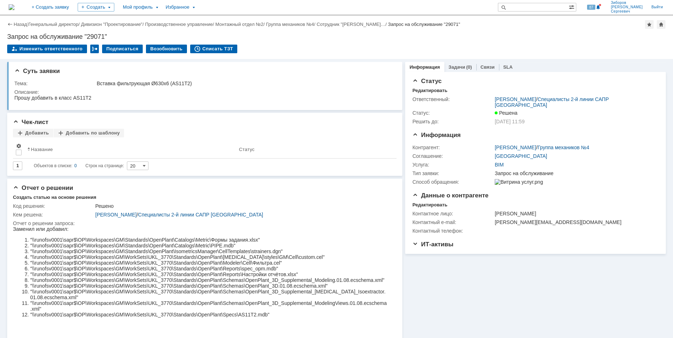
click at [14, 8] on img at bounding box center [12, 7] width 6 height 6
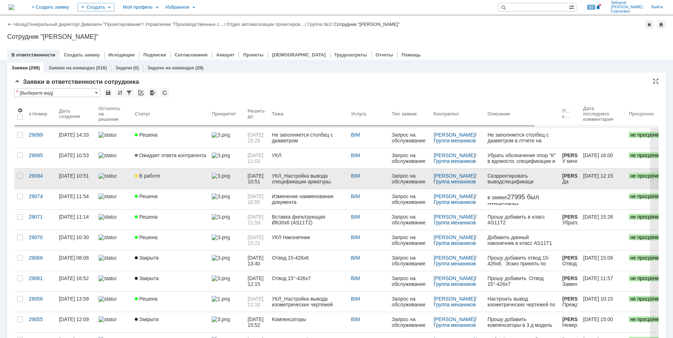
click at [161, 175] on div "В работе" at bounding box center [170, 176] width 71 height 6
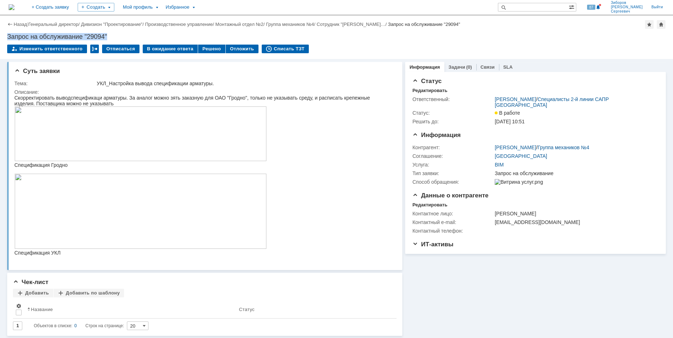
drag, startPoint x: 8, startPoint y: 36, endPoint x: 121, endPoint y: 34, distance: 112.9
click at [121, 34] on div "Запрос на обслуживание "29094"" at bounding box center [336, 36] width 658 height 7
copy div "Запрос на обслуживание "29094""
click at [47, 83] on div "Тема:" at bounding box center [54, 83] width 81 height 6
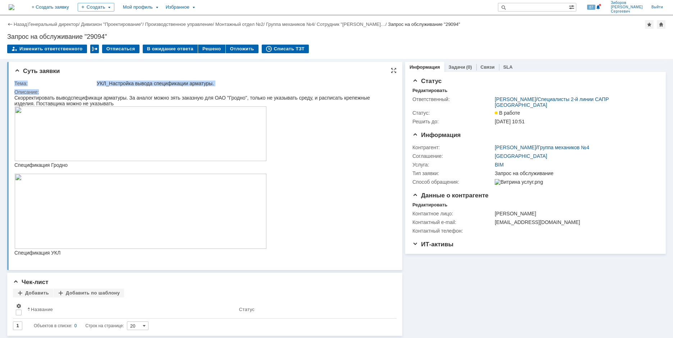
drag, startPoint x: 15, startPoint y: 81, endPoint x: 57, endPoint y: 92, distance: 43.6
click at [57, 92] on tbody "Тема: УКЛ_Настройка вывода спецификации арматуры. Описание:" at bounding box center [203, 171] width 378 height 185
copy tbody "Тема: УКЛ_Настройка вывода спецификации арматуры. Описание:"
drag, startPoint x: 60, startPoint y: 101, endPoint x: 56, endPoint y: 101, distance: 4.0
click at [60, 101] on div "Скорректировать выводспецификаци арматуры. За аналог можно зять заказную для ОА…" at bounding box center [201, 100] width 375 height 11
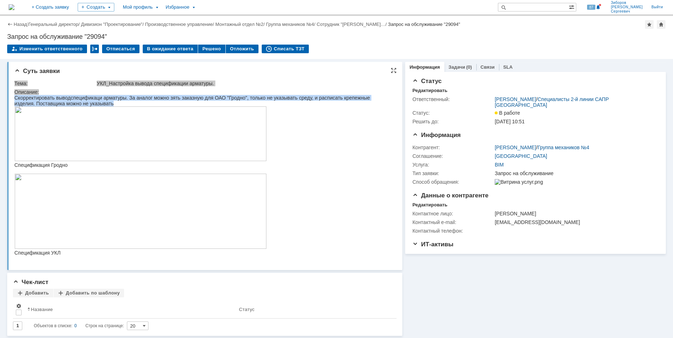
drag, startPoint x: 15, startPoint y: 97, endPoint x: 148, endPoint y: 106, distance: 133.3
click at [148, 106] on div "Скорректировать выводспецификаци арматуры. За аналог можно зять заказную для ОА…" at bounding box center [201, 100] width 375 height 11
copy div "Скорректировать выводспецификаци арматуры. За аналог можно зять заказную для ОА…"
click at [185, 133] on img at bounding box center [140, 133] width 252 height 55
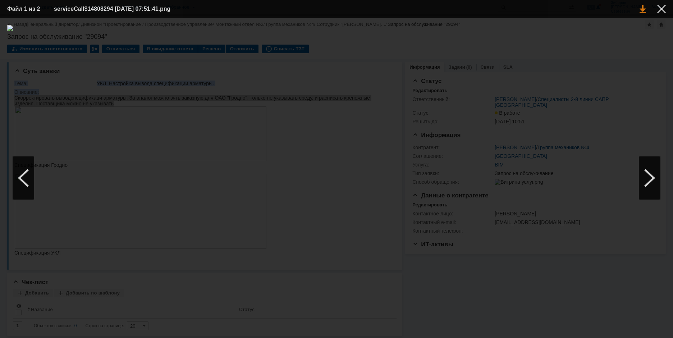
click at [642, 9] on link at bounding box center [642, 9] width 6 height 9
click at [662, 10] on div at bounding box center [661, 9] width 9 height 9
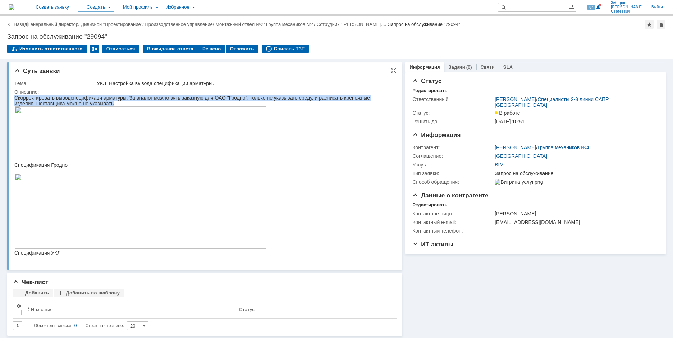
click at [109, 211] on img at bounding box center [140, 211] width 252 height 75
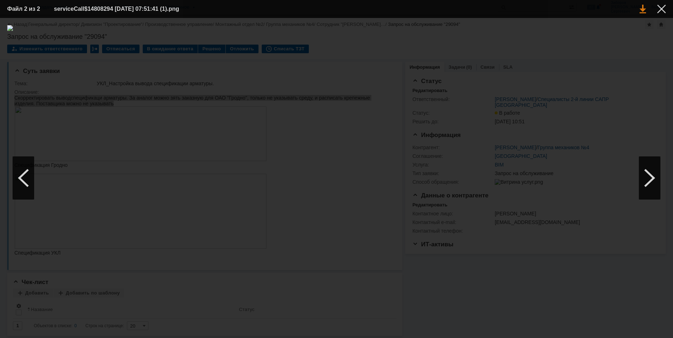
click at [644, 8] on link at bounding box center [642, 9] width 6 height 9
click at [663, 7] on div at bounding box center [661, 9] width 9 height 9
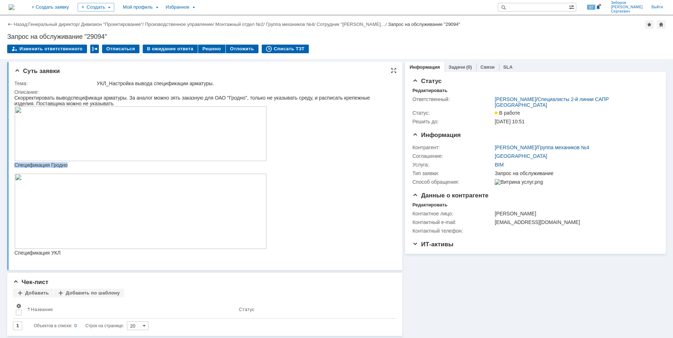
drag, startPoint x: 15, startPoint y: 169, endPoint x: 73, endPoint y: 165, distance: 57.2
click at [73, 165] on div "Спецификация Гродно" at bounding box center [201, 165] width 375 height 6
copy div "Спецификация Гродно"
click at [14, 9] on img at bounding box center [12, 7] width 6 height 6
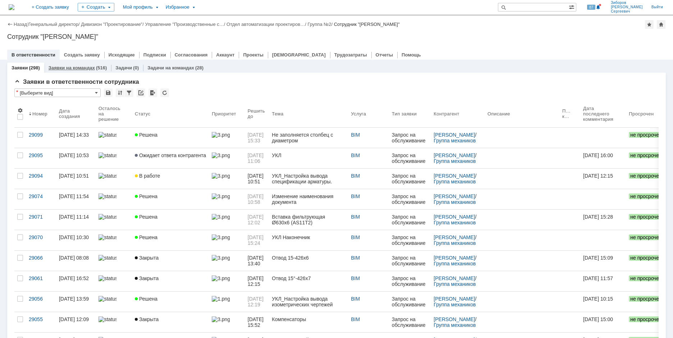
click at [80, 67] on link "Заявки на командах" at bounding box center [72, 67] width 46 height 5
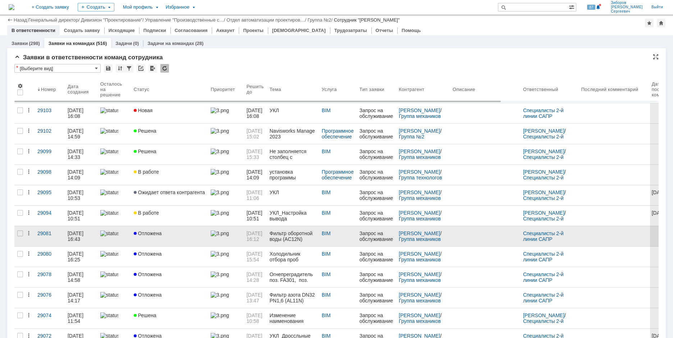
click at [162, 230] on div "Отложена" at bounding box center [169, 233] width 71 height 6
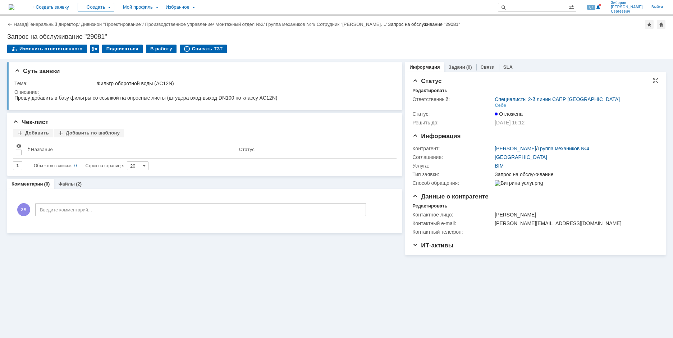
click at [496, 114] on div at bounding box center [495, 113] width 3 height 3
click at [14, 7] on img at bounding box center [12, 7] width 6 height 6
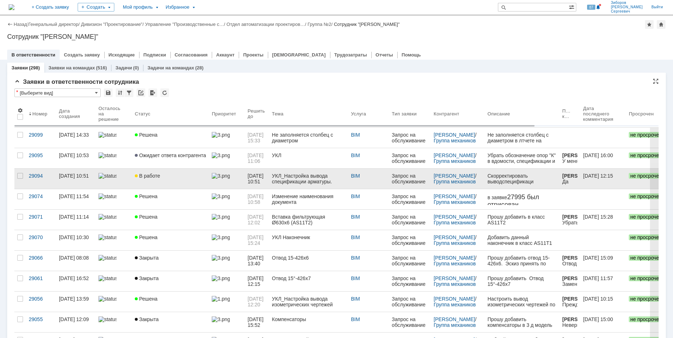
click at [147, 179] on link "В работе" at bounding box center [170, 179] width 77 height 20
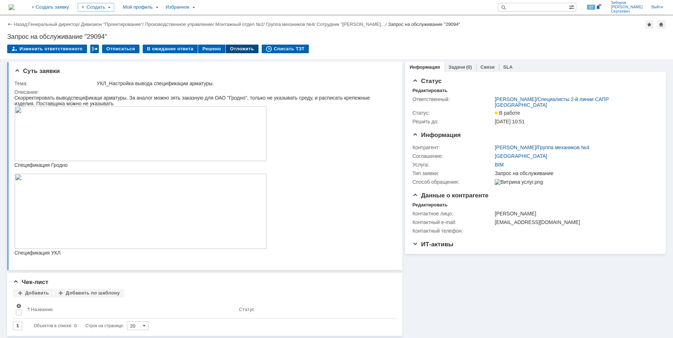
click at [239, 50] on div "Отложить" at bounding box center [242, 49] width 33 height 9
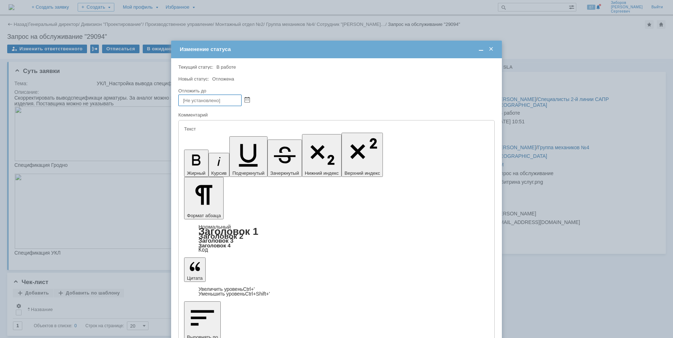
click at [491, 45] on td "Изменение статуса" at bounding box center [336, 50] width 331 height 18
click at [490, 49] on span at bounding box center [490, 49] width 7 height 6
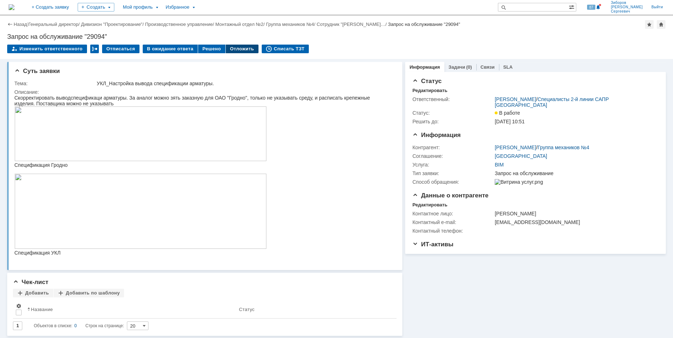
click at [240, 50] on div "Отложить" at bounding box center [242, 49] width 33 height 9
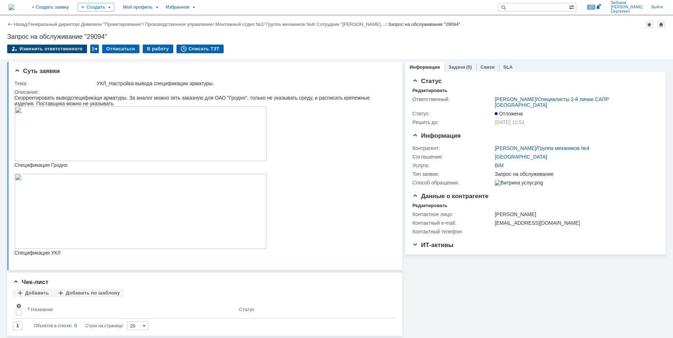
click at [51, 51] on div "Изменить ответственного" at bounding box center [47, 49] width 80 height 9
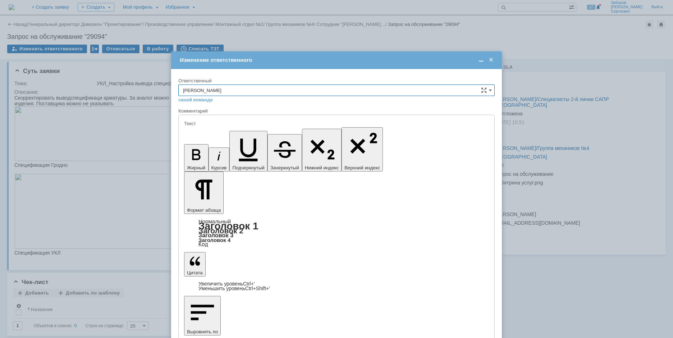
click at [492, 88] on input "[PERSON_NAME]" at bounding box center [336, 89] width 316 height 11
click at [219, 114] on span "Специалисты 2-й линии САПР [GEOGRAPHIC_DATA]" at bounding box center [336, 115] width 307 height 6
type input "Специалисты 2-й линии САПР [GEOGRAPHIC_DATA]"
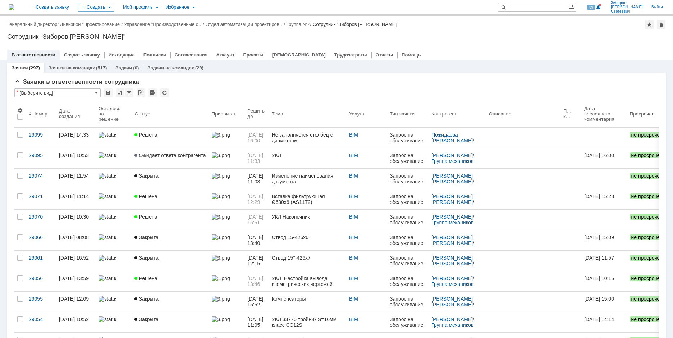
click at [76, 54] on link "Создать заявку" at bounding box center [82, 54] width 36 height 5
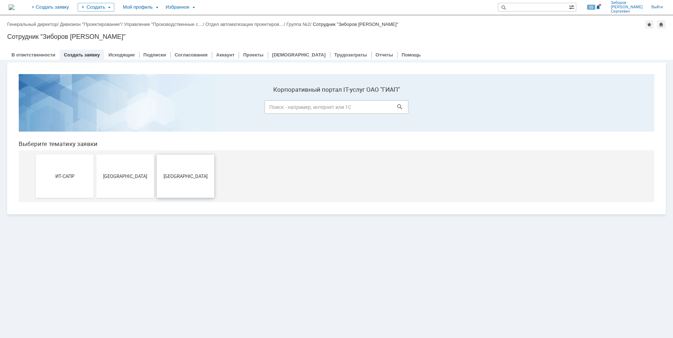
click at [195, 168] on button "[GEOGRAPHIC_DATA]" at bounding box center [185, 176] width 57 height 43
